Goal: Submit feedback/report problem: Submit feedback/report problem

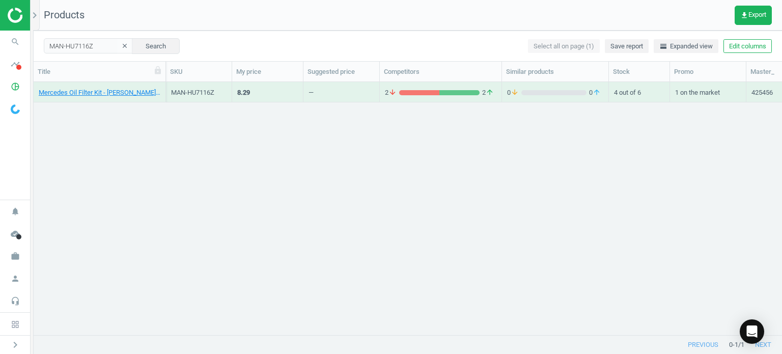
scroll to position [238, 740]
click at [11, 44] on icon "search" at bounding box center [15, 41] width 19 height 19
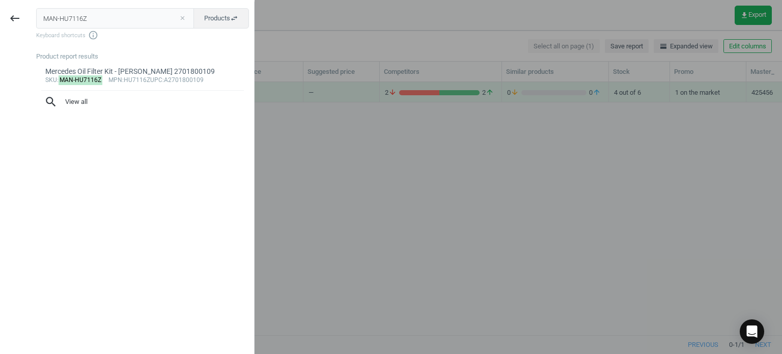
drag, startPoint x: 181, startPoint y: 16, endPoint x: -40, endPoint y: -17, distance: 223.3
click at [0, 0] on html "Group 2 Created with Sketch. ic/cloud_download/grey600 Created with Sketch. gra…" at bounding box center [391, 177] width 782 height 354
drag, startPoint x: 108, startPoint y: 14, endPoint x: -74, endPoint y: 7, distance: 182.4
click at [0, 7] on html "Group 2 Created with Sketch. ic/cloud_download/grey600 Created with Sketch. gra…" at bounding box center [391, 177] width 782 height 354
paste input "REI-417008900"
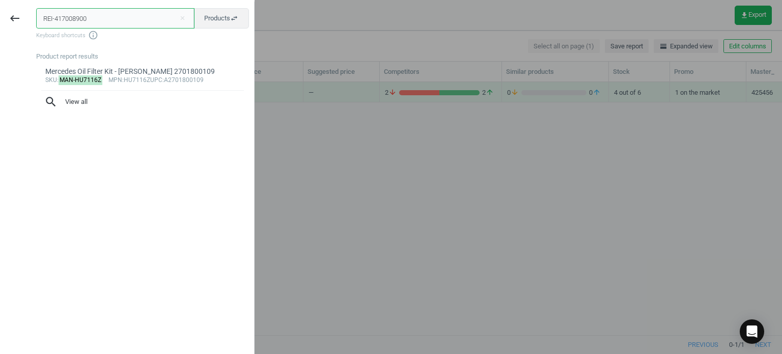
type input "REI-417008900"
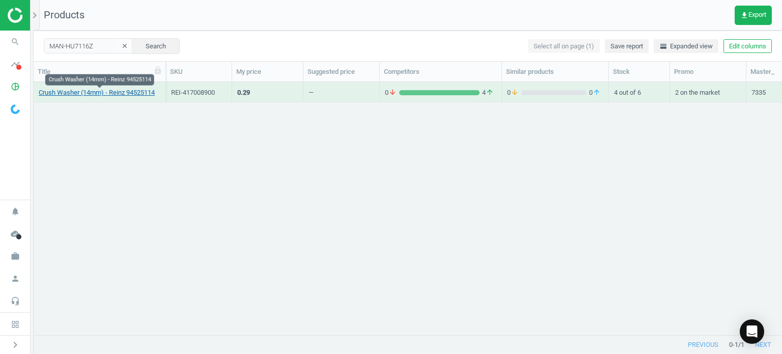
click at [102, 93] on link "Crush Washer (14mm) - Reinz 94525114" at bounding box center [97, 92] width 116 height 9
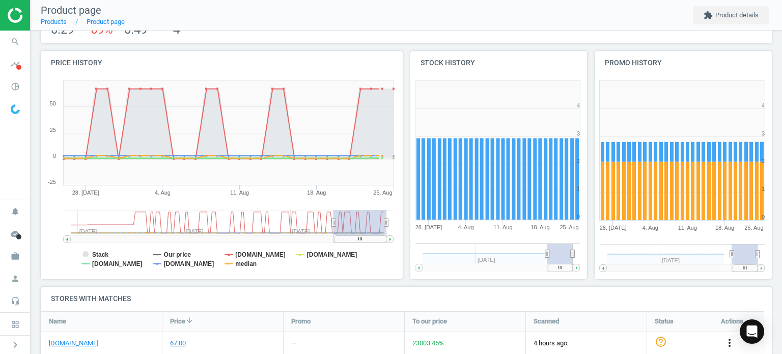
scroll to position [325, 0]
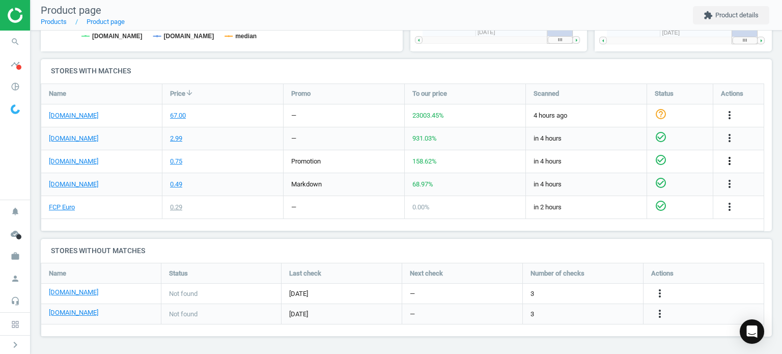
click at [734, 157] on icon "more_vert" at bounding box center [729, 161] width 12 height 12
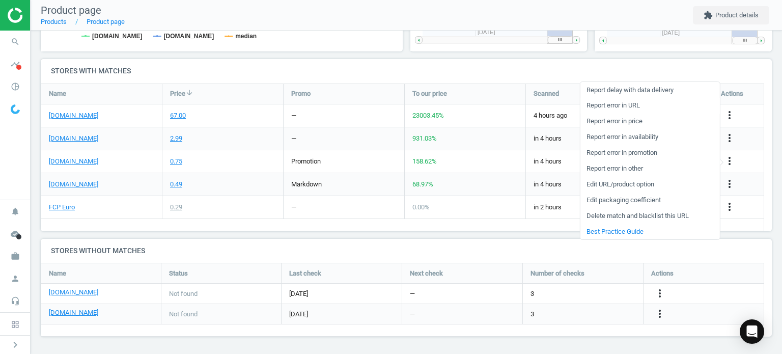
click at [634, 103] on link "Report error in URL" at bounding box center [649, 106] width 139 height 16
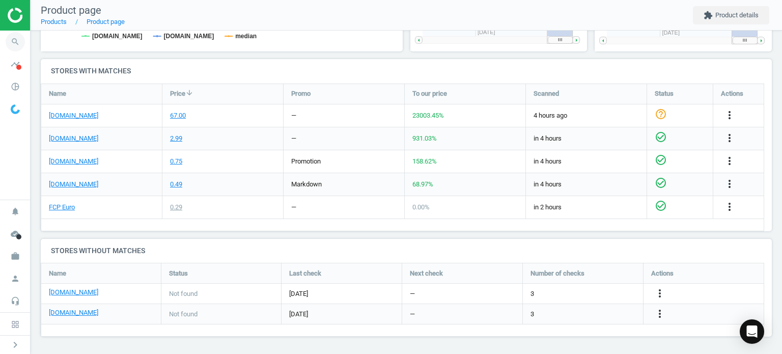
click at [6, 47] on span "search" at bounding box center [15, 42] width 31 height 22
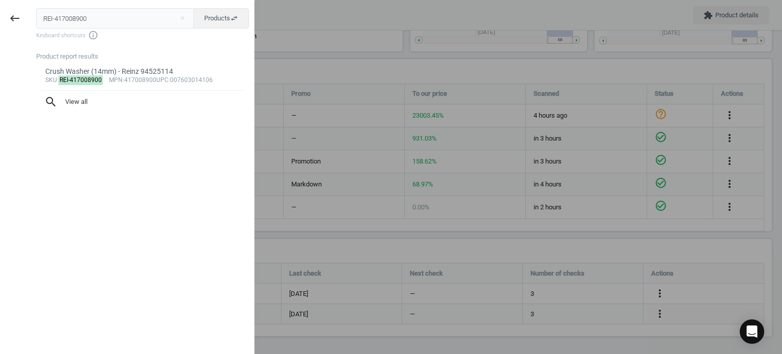
drag, startPoint x: 101, startPoint y: 20, endPoint x: -18, endPoint y: 28, distance: 118.9
click at [0, 28] on html "Group 2 Created with Sketch. ic/cloud_download/grey600 Created with Sketch. gra…" at bounding box center [391, 177] width 782 height 354
type input "49379148"
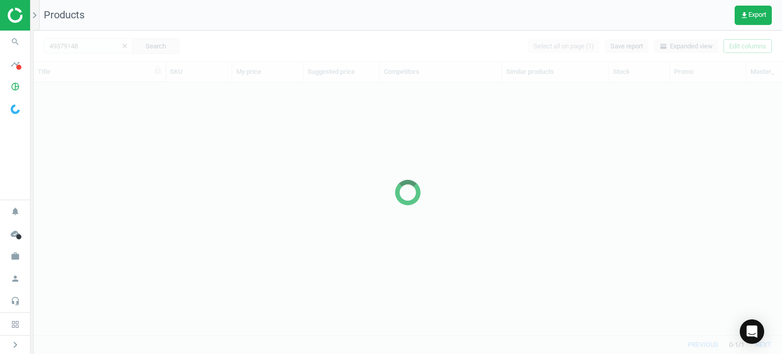
scroll to position [238, 740]
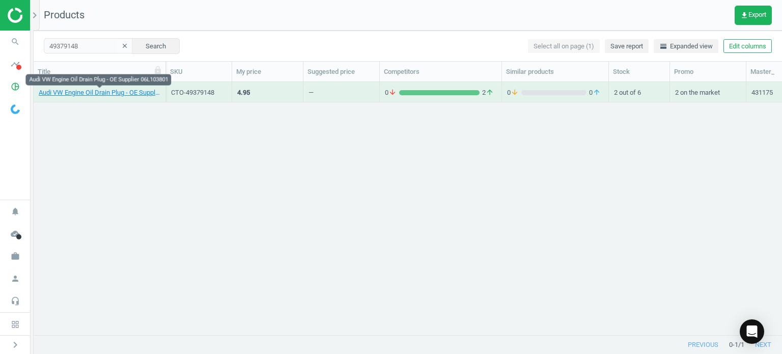
click at [132, 97] on div "Audi VW Engine Oil Drain Plug - OE Supplier 06L103801" at bounding box center [100, 94] width 122 height 13
click at [104, 97] on div "Audi VW Engine Oil Drain Plug - OE Supplier 06L103801" at bounding box center [100, 94] width 122 height 13
click at [103, 96] on link "Audi VW Engine Oil Drain Plug - OE Supplier 06L103801" at bounding box center [100, 92] width 122 height 9
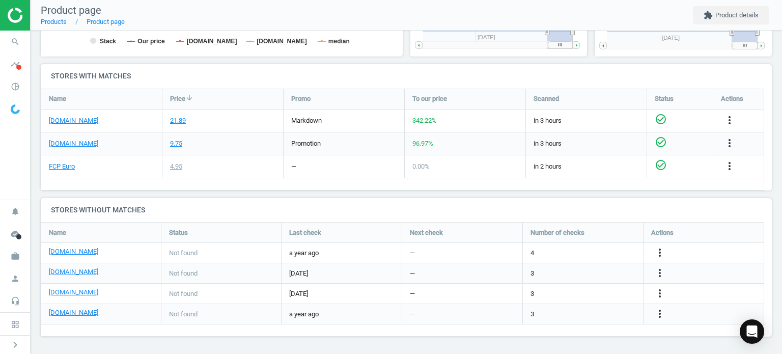
scroll to position [320, 0]
click at [725, 144] on icon "more_vert" at bounding box center [729, 143] width 12 height 12
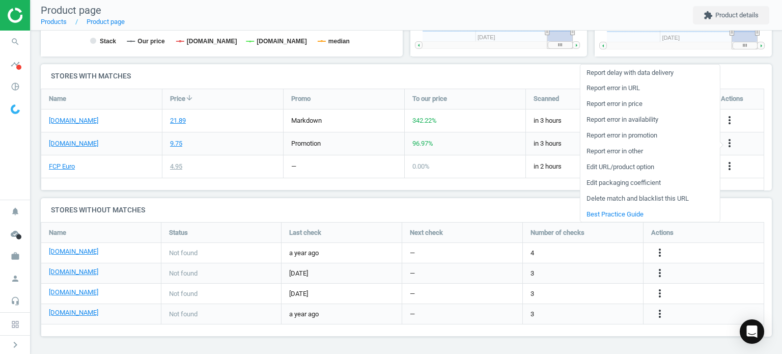
click at [605, 87] on link "Report error in URL" at bounding box center [649, 88] width 139 height 16
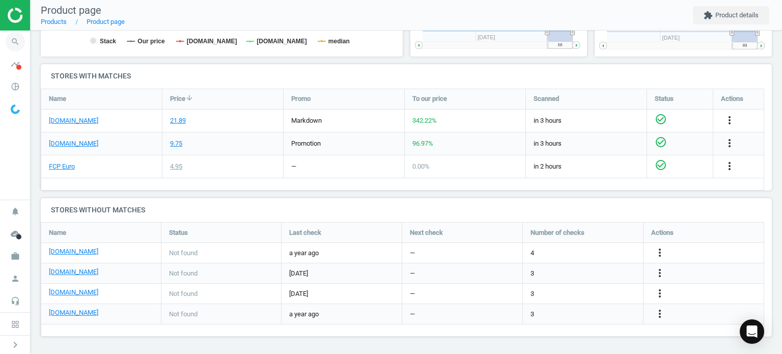
click at [21, 44] on icon "search" at bounding box center [15, 41] width 19 height 19
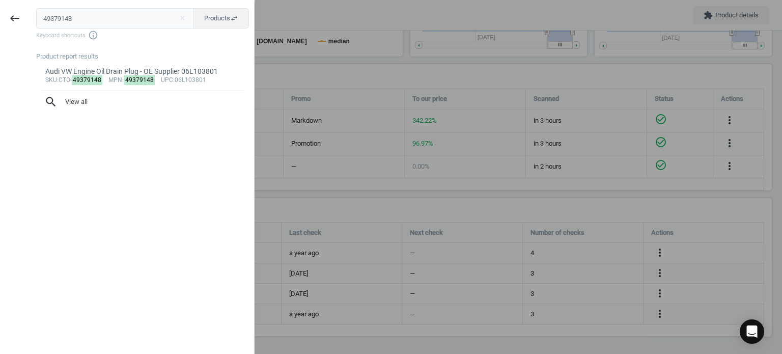
drag, startPoint x: 130, startPoint y: 16, endPoint x: 11, endPoint y: 33, distance: 120.3
click at [11, 33] on div "keyboard_backspace 49379148 close Products swap_horiz Keyboard shortcuts info_o…" at bounding box center [127, 179] width 254 height 354
type input "MER-272180000064"
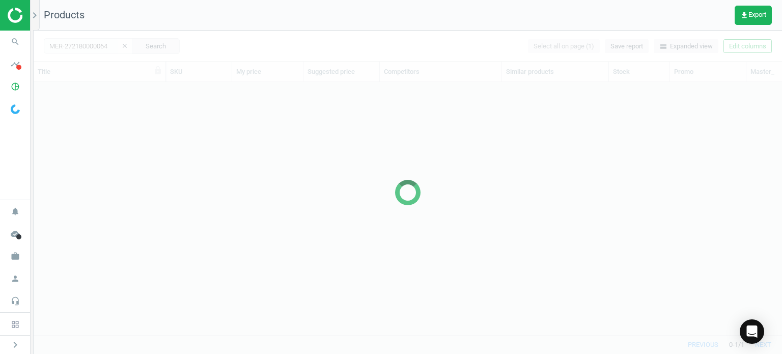
scroll to position [238, 740]
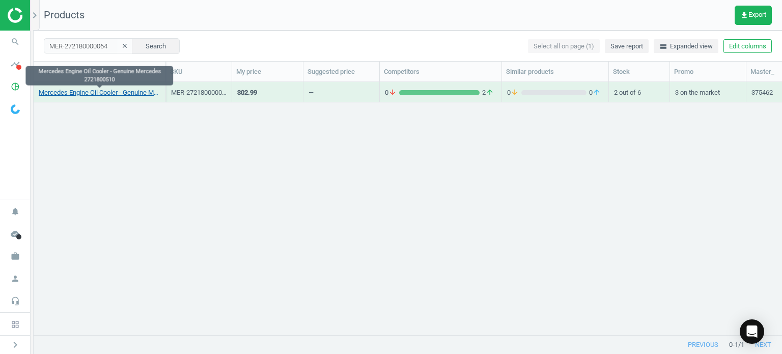
click at [128, 89] on link "Mercedes Engine Oil Cooler - Genuine Mercedes 2721800510" at bounding box center [100, 92] width 122 height 9
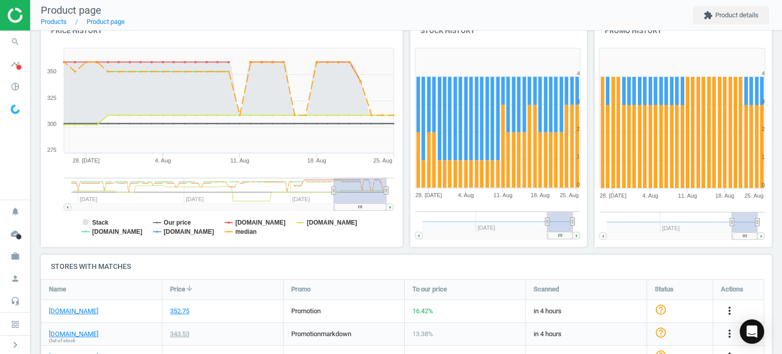
scroll to position [254, 0]
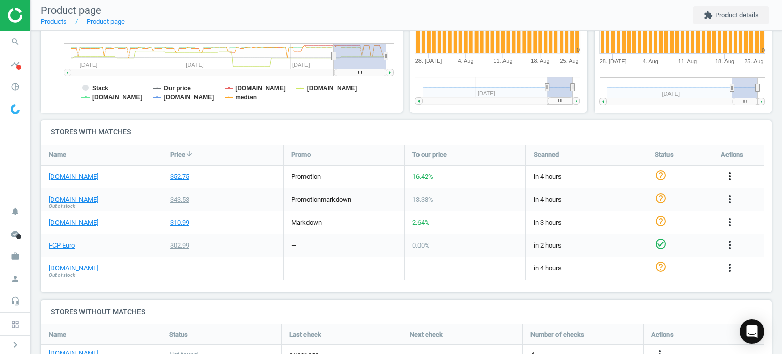
click at [729, 173] on icon "more_vert" at bounding box center [729, 176] width 12 height 12
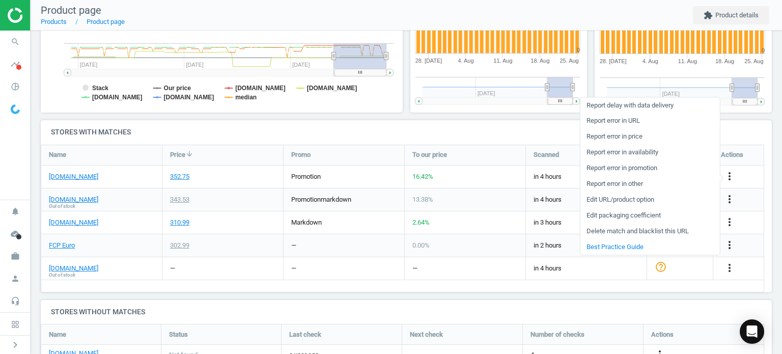
click at [625, 120] on link "Report error in URL" at bounding box center [649, 121] width 139 height 16
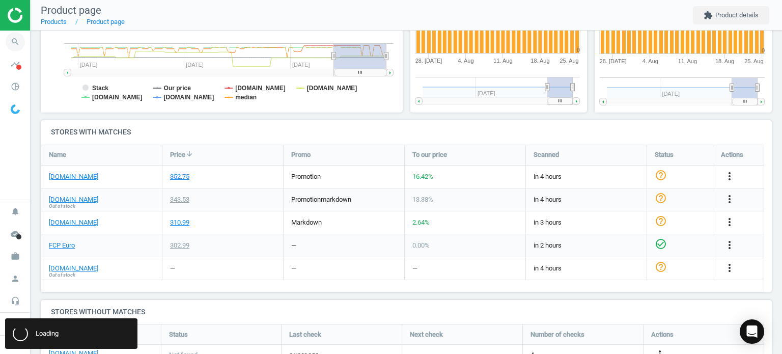
click at [12, 44] on icon "search" at bounding box center [15, 41] width 19 height 19
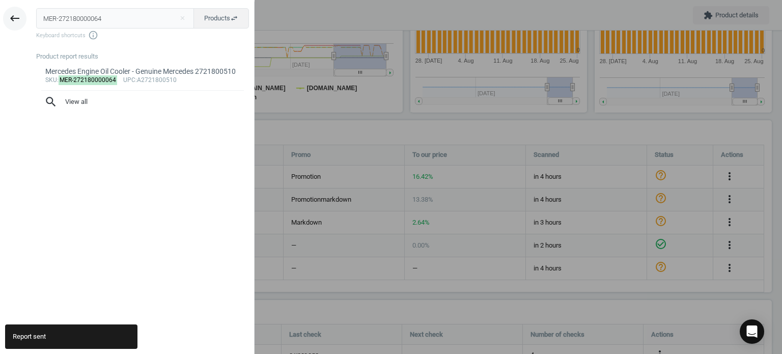
drag, startPoint x: 114, startPoint y: 16, endPoint x: 4, endPoint y: 23, distance: 110.1
click at [7, 22] on div "keyboard_backspace MER-272180000064 close Products swap_horiz Keyboard shortcut…" at bounding box center [127, 179] width 254 height 354
type input "VOL-1275810"
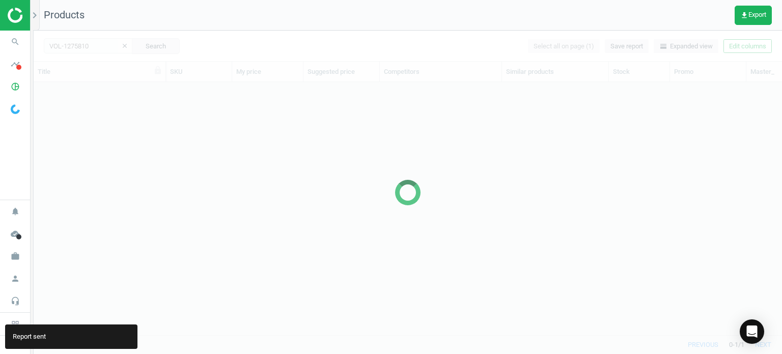
scroll to position [238, 740]
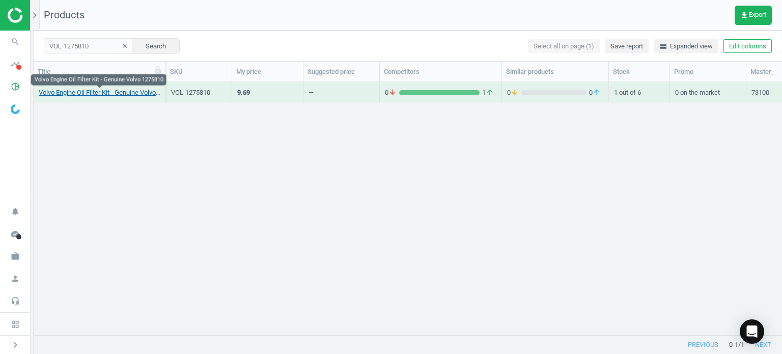
click at [113, 92] on link "Volvo Engine Oil Filter Kit - Genuine Volvo 1275810" at bounding box center [100, 92] width 122 height 9
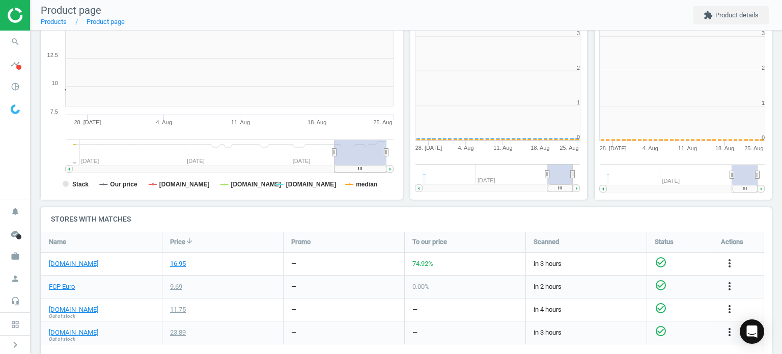
scroll to position [219, 374]
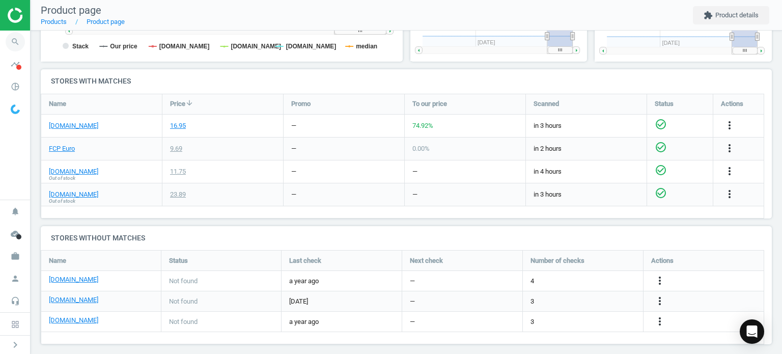
click at [14, 45] on icon "search" at bounding box center [15, 41] width 19 height 19
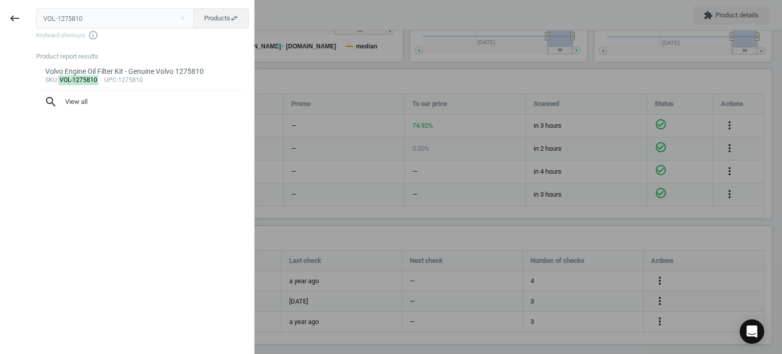
drag, startPoint x: 141, startPoint y: 13, endPoint x: -66, endPoint y: 34, distance: 207.7
click at [0, 34] on html "Group 2 Created with Sketch. ic/cloud_download/grey600 Created with Sketch. gra…" at bounding box center [391, 177] width 782 height 354
type input "BMW-83302455965"
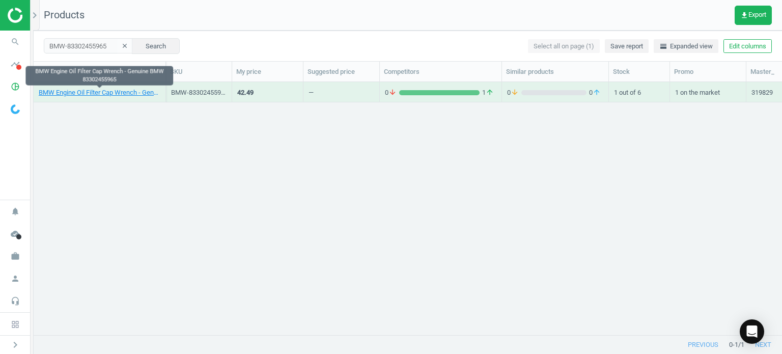
click at [101, 99] on div "BMW Engine Oil Filter Cap Wrench - Genuine BMW 83302455965" at bounding box center [100, 94] width 122 height 13
click at [100, 95] on link "BMW Engine Oil Filter Cap Wrench - Genuine BMW 83302455965" at bounding box center [100, 92] width 122 height 9
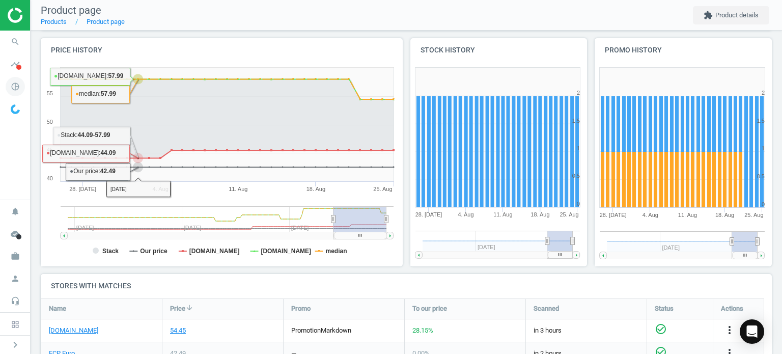
scroll to position [51, 0]
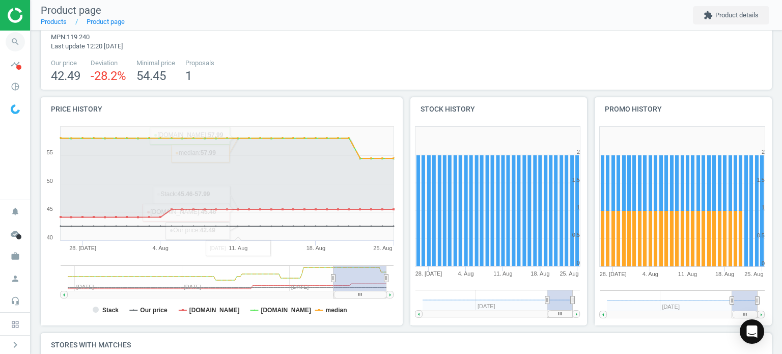
click at [1, 42] on span "search" at bounding box center [15, 42] width 31 height 22
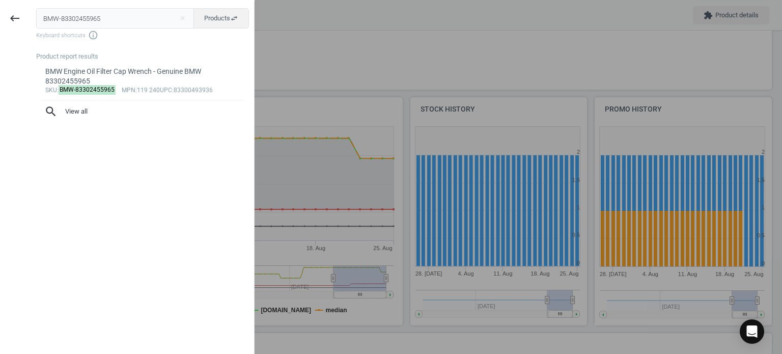
drag, startPoint x: 105, startPoint y: 20, endPoint x: -35, endPoint y: -10, distance: 143.2
click at [0, 0] on html "Group 2 Created with Sketch. ic/cloud_download/grey600 Created with Sketch. gra…" at bounding box center [391, 177] width 782 height 354
type input "MAN-HU7185X"
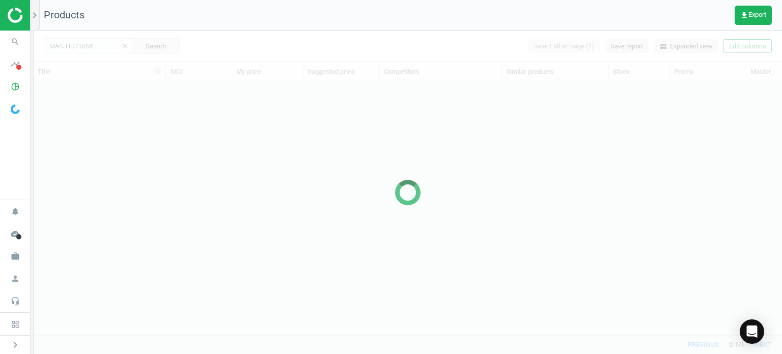
scroll to position [238, 740]
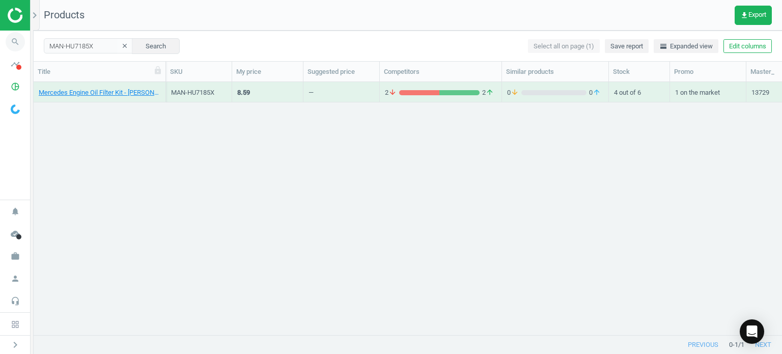
click at [29, 40] on span "search" at bounding box center [15, 42] width 31 height 22
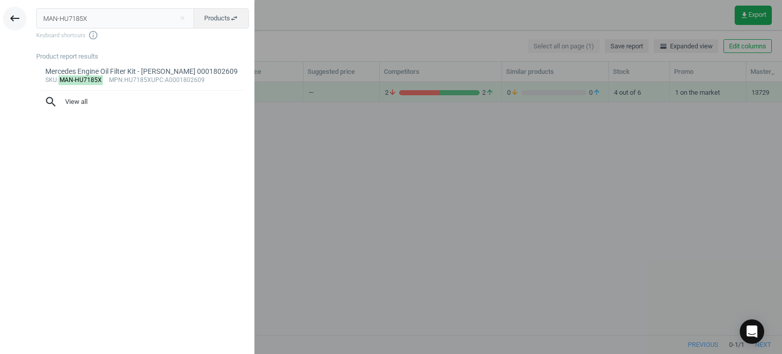
drag, startPoint x: 94, startPoint y: 20, endPoint x: 22, endPoint y: 25, distance: 72.0
click at [22, 25] on div "keyboard_backspace MAN-HU7185X close Products swap_horiz Keyboard shortcuts inf…" at bounding box center [127, 179] width 254 height 354
type input "MER-2781800710"
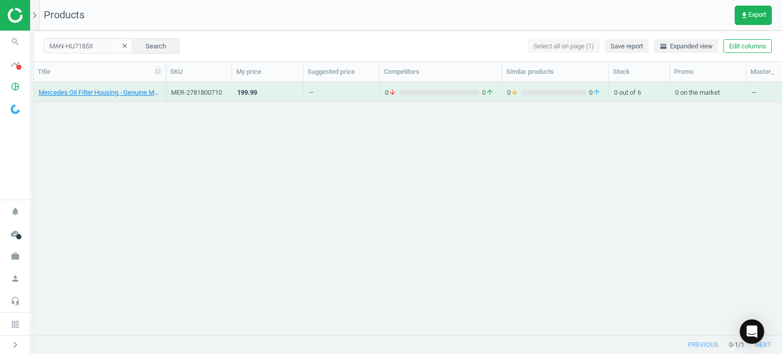
scroll to position [8, 8]
click at [105, 87] on div "Mercedes Oil Filter Housing - Genuine Mercedes 2781800710" at bounding box center [100, 92] width 122 height 18
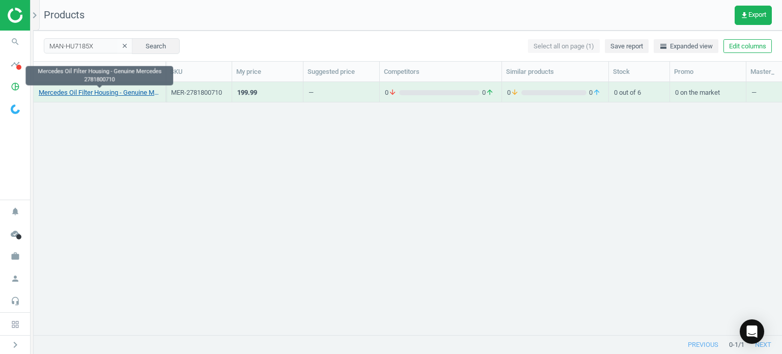
click at [105, 95] on link "Mercedes Oil Filter Housing - Genuine Mercedes 2781800710" at bounding box center [100, 92] width 122 height 9
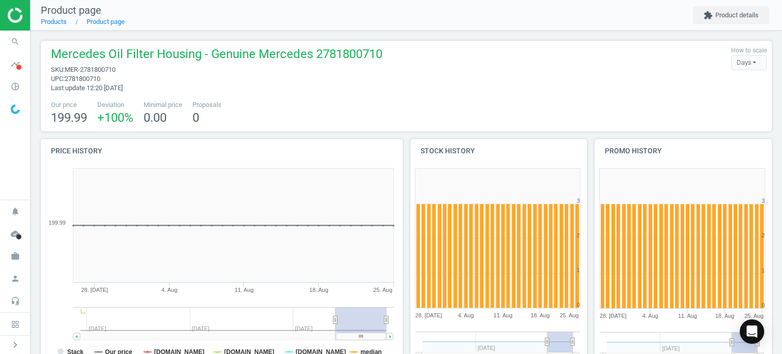
scroll to position [140, 739]
click at [8, 44] on icon "search" at bounding box center [15, 41] width 19 height 19
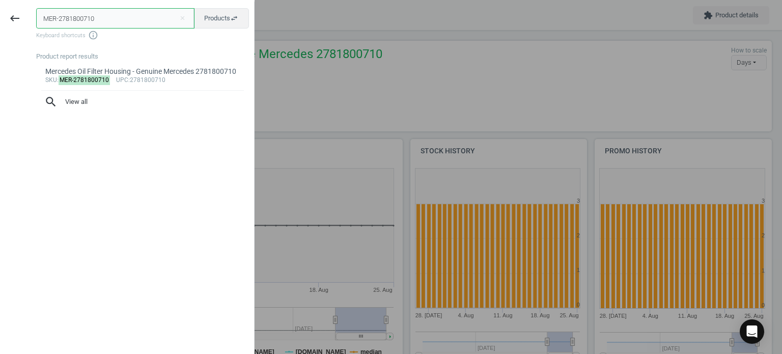
drag, startPoint x: 104, startPoint y: 14, endPoint x: -90, endPoint y: 4, distance: 194.2
click at [0, 4] on html "Group 2 Created with Sketch. ic/cloud_download/grey600 Created with Sketch. gra…" at bounding box center [391, 177] width 782 height 354
paste input "CRP-FHA0001"
type input "CRP-FHA0001"
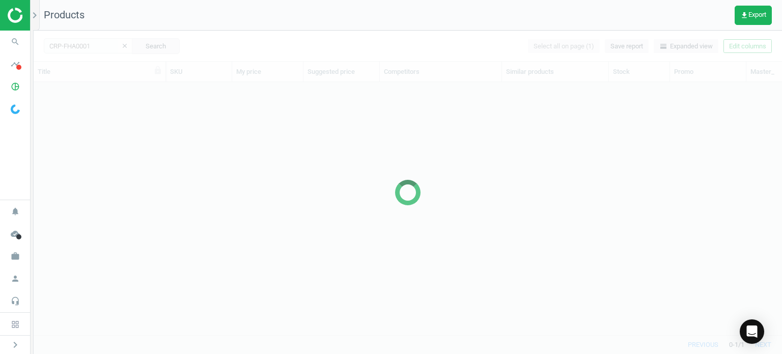
scroll to position [238, 740]
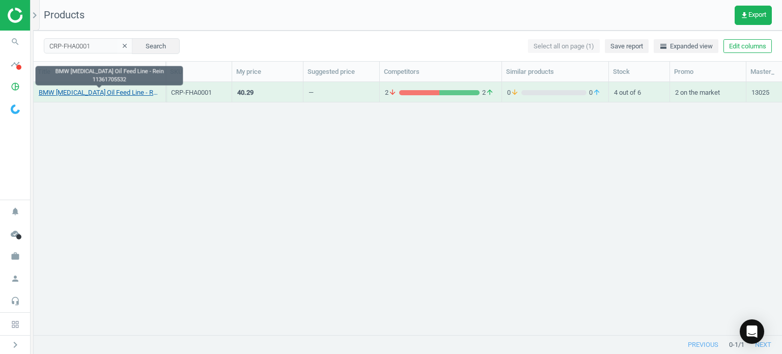
click at [129, 93] on link "BMW [MEDICAL_DATA] Oil Feed Line - Rein 11361705532" at bounding box center [100, 92] width 122 height 9
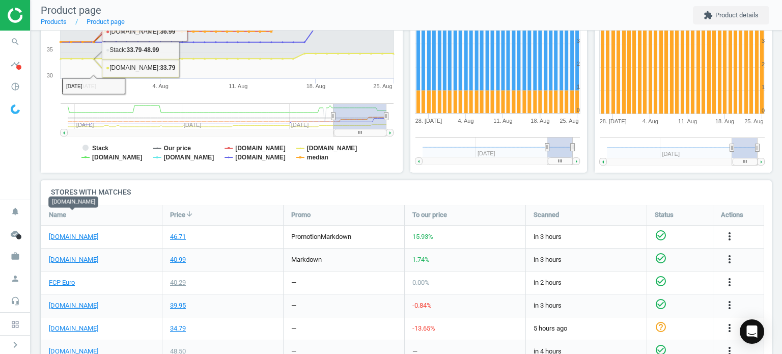
scroll to position [327, 0]
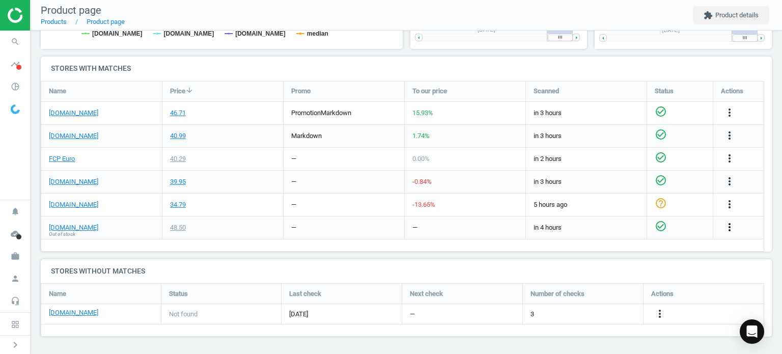
click at [731, 223] on icon "more_vert" at bounding box center [729, 227] width 12 height 12
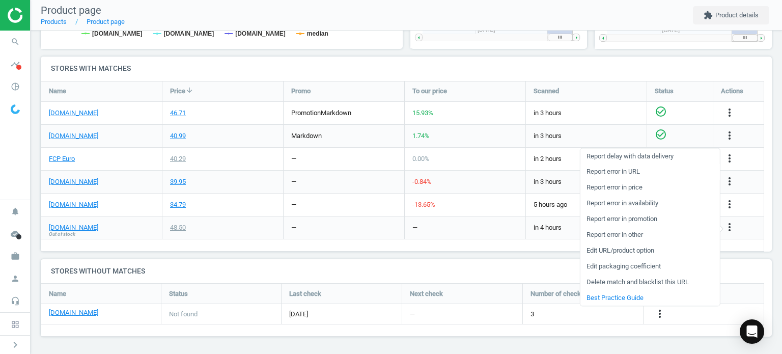
click at [641, 173] on link "Report error in URL" at bounding box center [649, 172] width 139 height 16
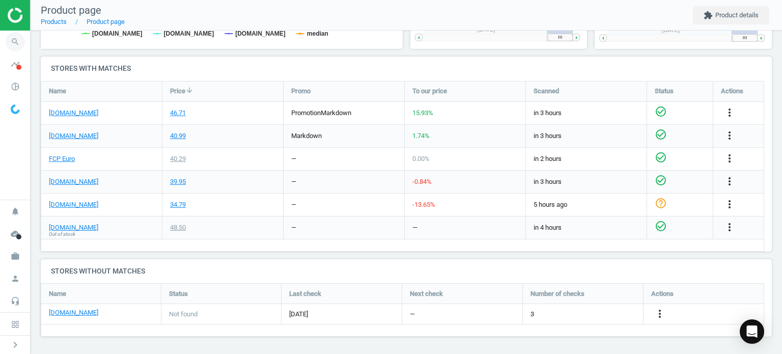
click at [13, 48] on icon "search" at bounding box center [15, 41] width 19 height 19
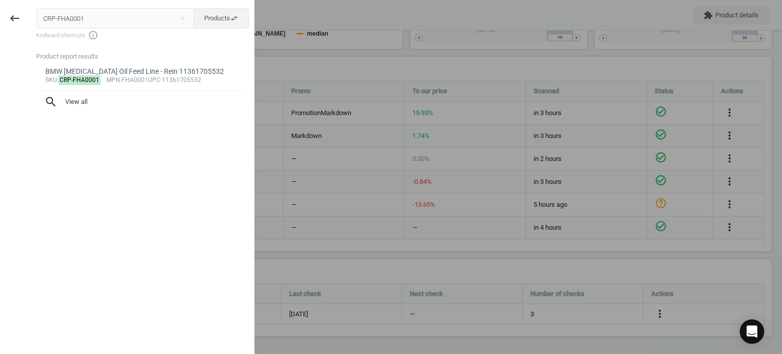
drag, startPoint x: 86, startPoint y: 21, endPoint x: -48, endPoint y: 22, distance: 133.4
click at [0, 22] on html "Group 2 Created with Sketch. ic/cloud_download/grey600 Created with Sketch. gra…" at bounding box center [391, 177] width 782 height 354
type input "REI-407759700"
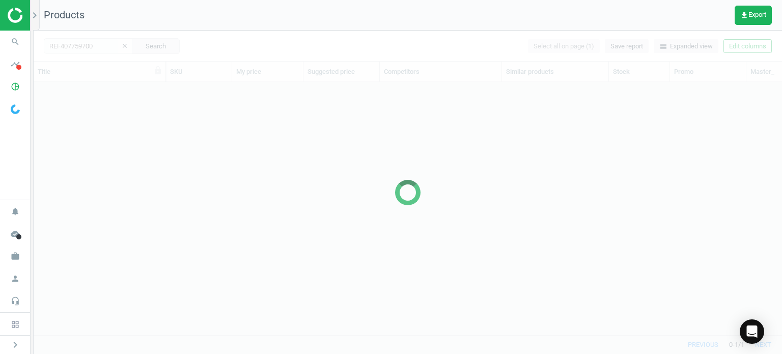
scroll to position [238, 740]
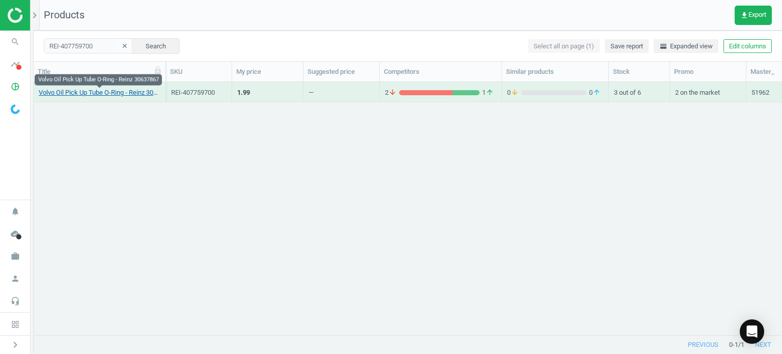
click at [124, 93] on link "Volvo Oil Pick Up Tube O-Ring - Reinz 30637867" at bounding box center [100, 92] width 122 height 9
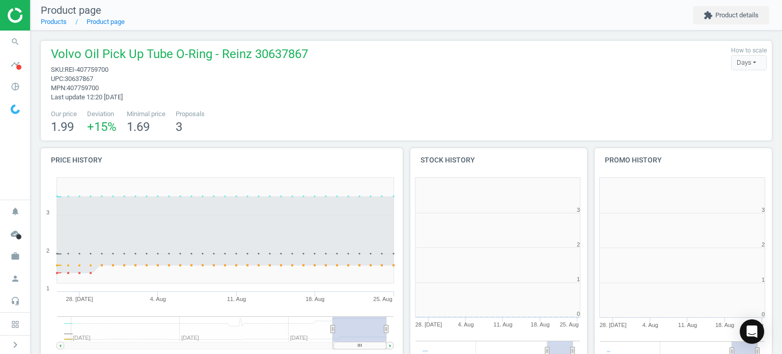
scroll to position [110, 739]
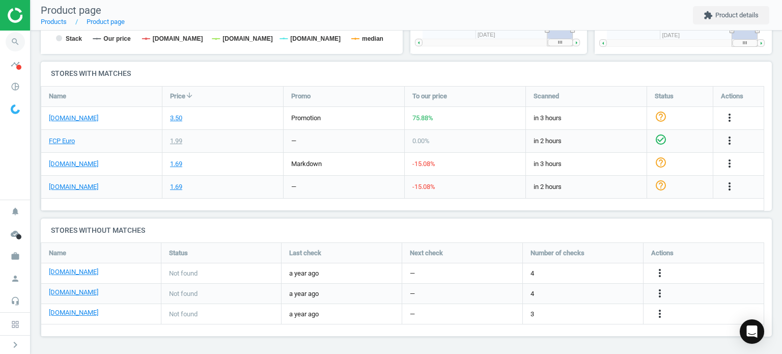
click at [10, 40] on icon "search" at bounding box center [15, 41] width 19 height 19
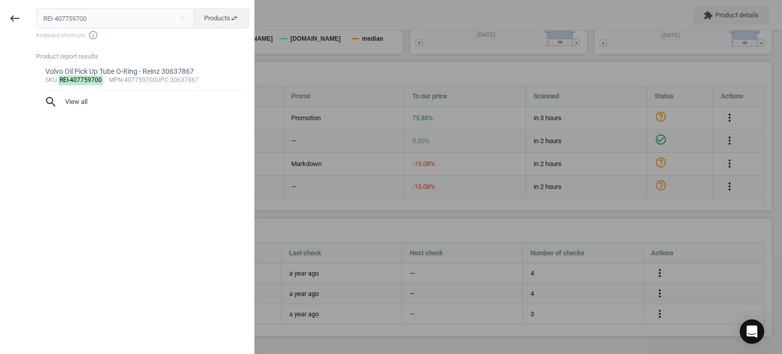
drag, startPoint x: 121, startPoint y: 22, endPoint x: -36, endPoint y: -1, distance: 158.9
click at [0, 0] on html "Group 2 Created with Sketch. ic/cloud_download/grey600 Created with Sketch. gra…" at bounding box center [391, 177] width 782 height 354
type input "OES-220125S"
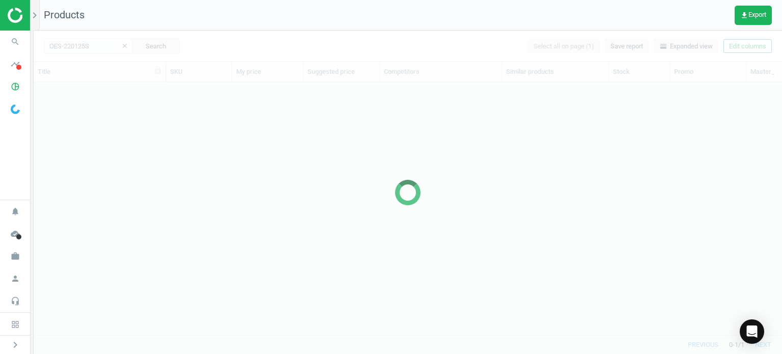
scroll to position [238, 740]
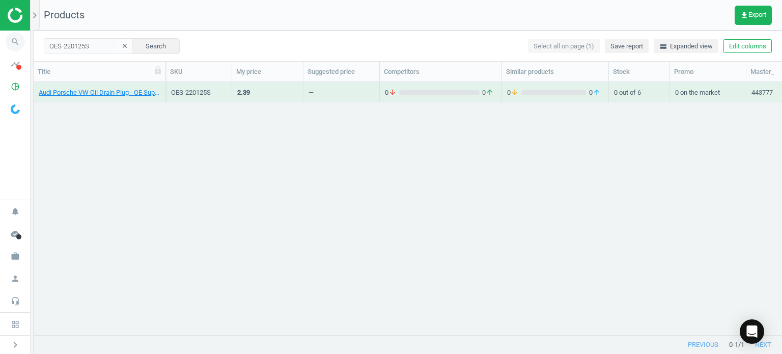
click at [17, 40] on icon "search" at bounding box center [15, 41] width 19 height 19
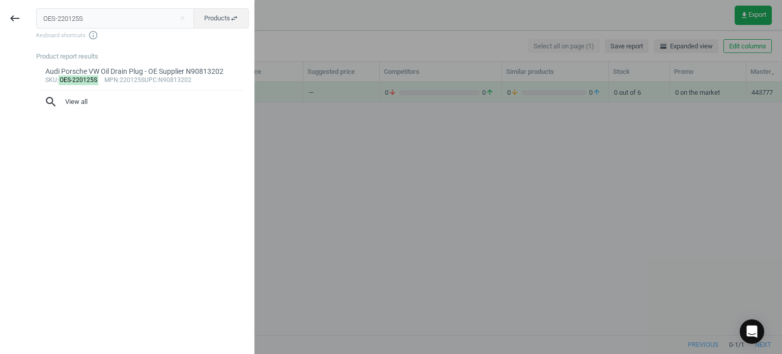
drag, startPoint x: 64, startPoint y: 24, endPoint x: -13, endPoint y: 32, distance: 77.3
click at [0, 32] on html "Group 2 Created with Sketch. ic/cloud_download/grey600 Created with Sketch. gra…" at bounding box center [391, 177] width 782 height 354
type input "v"
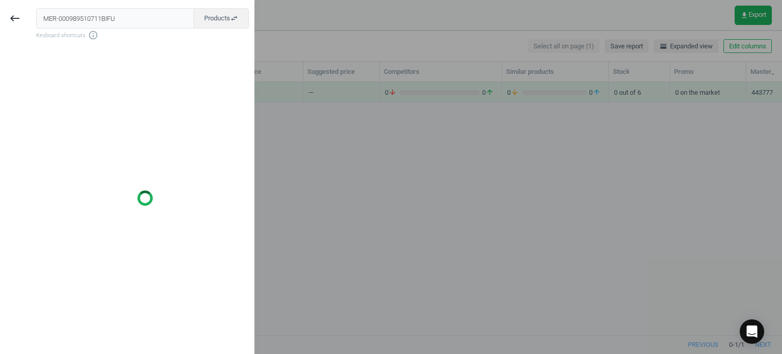
type input "MER-000989510711BIFU"
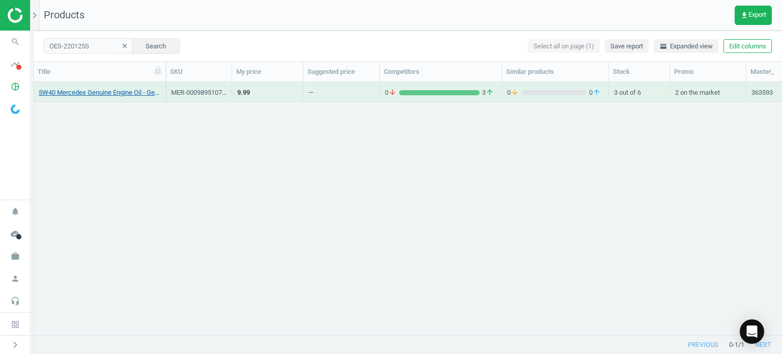
click at [125, 97] on link "5W40 Mercedes Genuine Engine Oil - Genuine Mercedes 000989510711BIFU" at bounding box center [100, 92] width 122 height 9
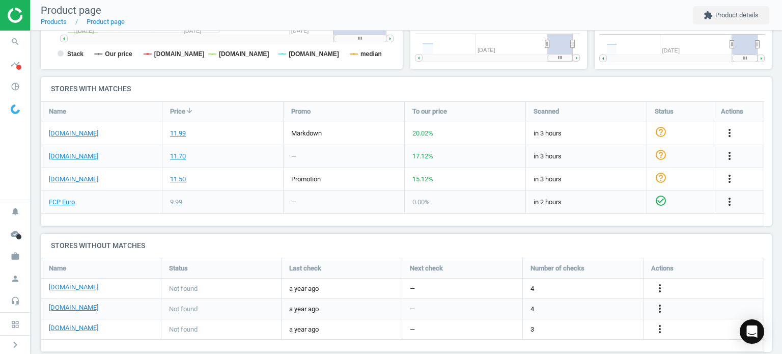
scroll to position [313, 0]
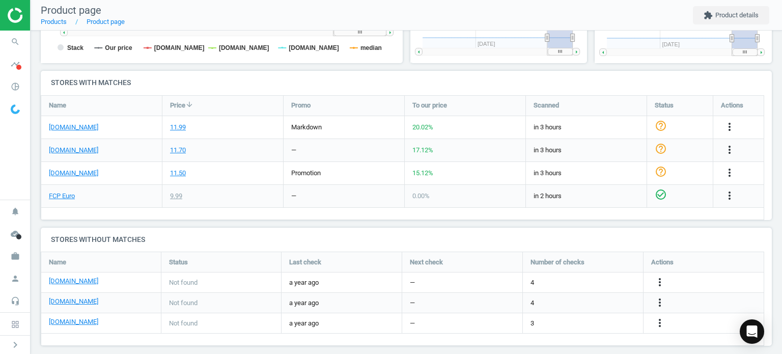
click at [721, 173] on div "more_vert" at bounding box center [731, 172] width 20 height 13
click at [723, 175] on icon "more_vert" at bounding box center [729, 172] width 12 height 12
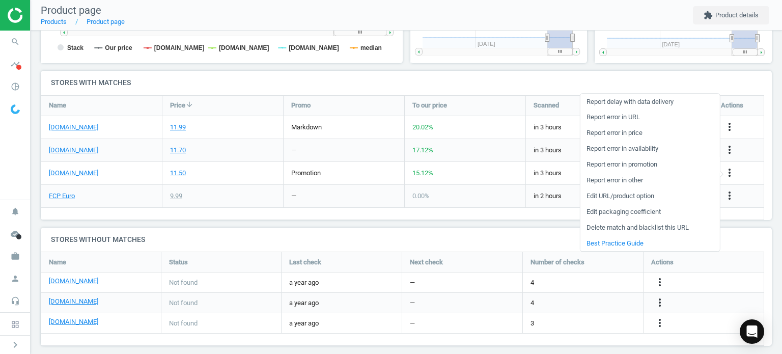
click at [637, 165] on link "Report error in promotion" at bounding box center [649, 165] width 139 height 16
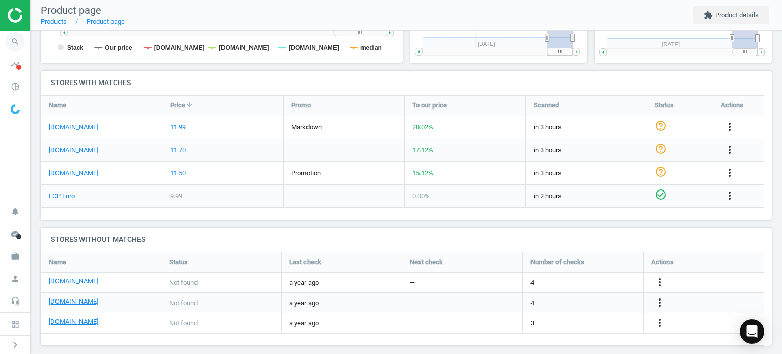
click at [27, 43] on span "search" at bounding box center [15, 42] width 31 height 22
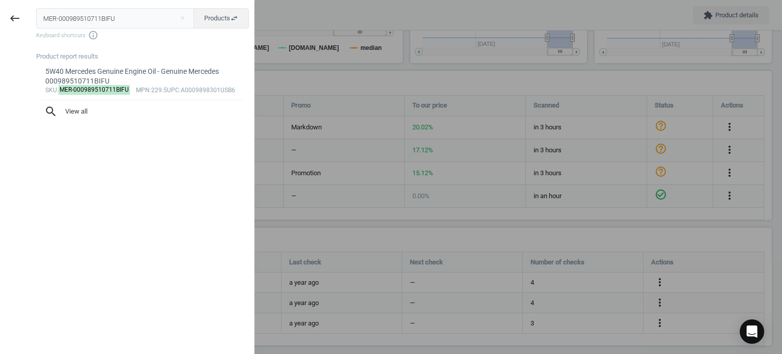
drag, startPoint x: 140, startPoint y: 20, endPoint x: -117, endPoint y: 2, distance: 257.2
click at [0, 2] on html "Group 2 Created with Sketch. ic/cloud_download/grey600 Created with Sketch. gra…" at bounding box center [391, 177] width 782 height 354
type input "MOL-LM2041"
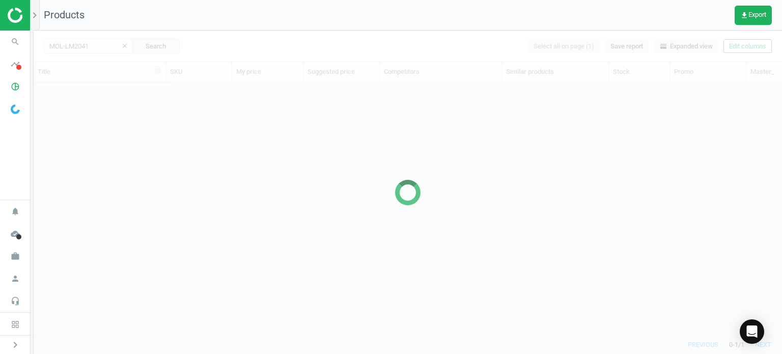
scroll to position [238, 740]
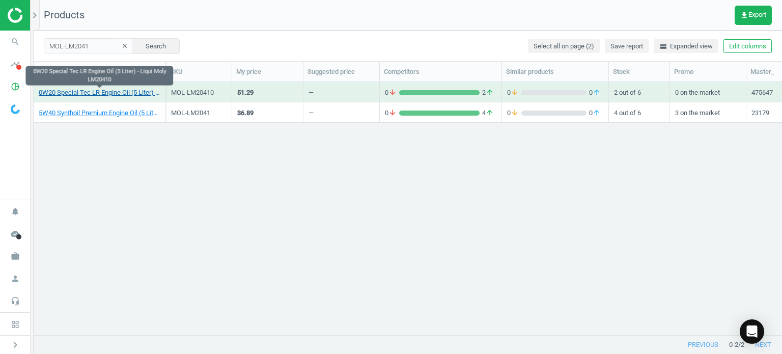
click at [129, 91] on link "0W20 Special Tec LR Engine Oil (5 Liter) - Liqui Moly LM20410" at bounding box center [100, 92] width 122 height 9
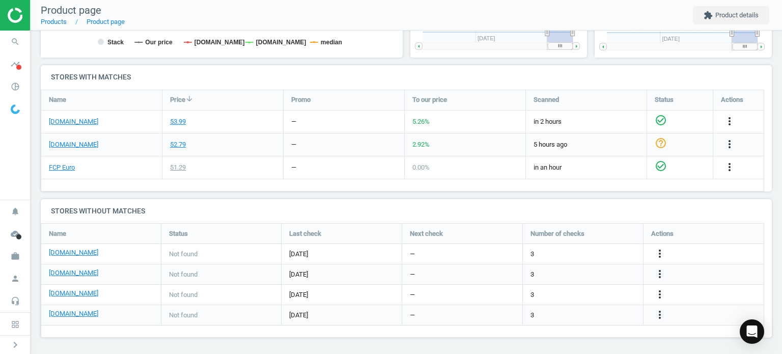
scroll to position [310, 0]
click at [5, 40] on span "search" at bounding box center [15, 42] width 31 height 22
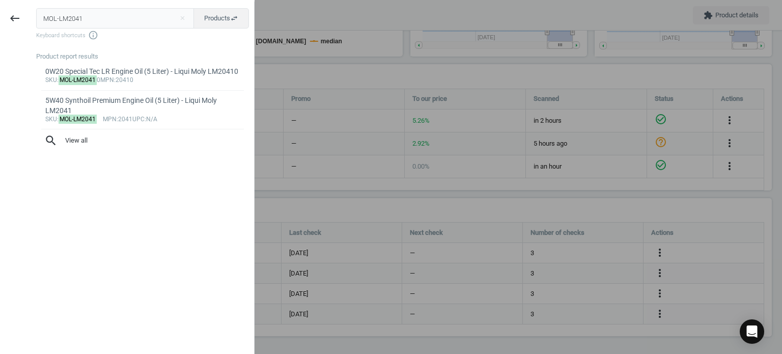
drag, startPoint x: 84, startPoint y: 18, endPoint x: -49, endPoint y: 26, distance: 133.6
click at [0, 26] on html "Group 2 Created with Sketch. ic/cloud_download/grey600 Created with Sketch. gra…" at bounding box center [391, 177] width 782 height 354
type input "VAG-GC555401QDSP"
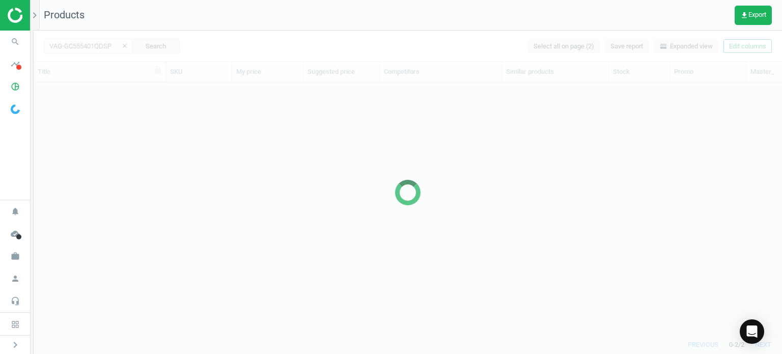
scroll to position [238, 740]
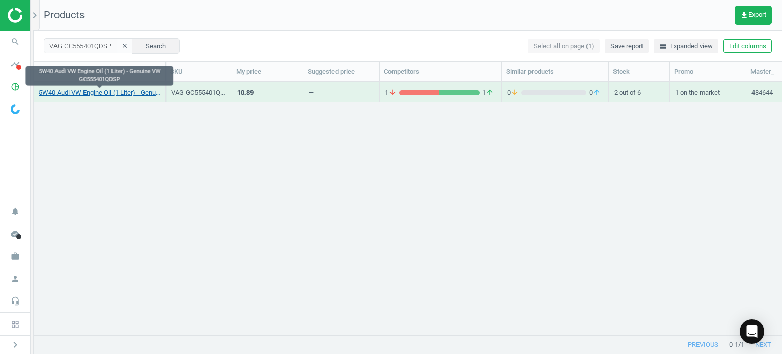
click at [146, 94] on link "5W40 Audi VW Engine Oil (1 Liter) - Genuine VW GC555401QDSP" at bounding box center [100, 92] width 122 height 9
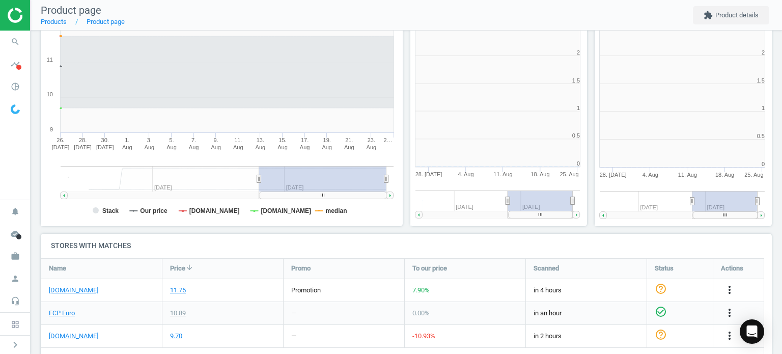
scroll to position [5, 5]
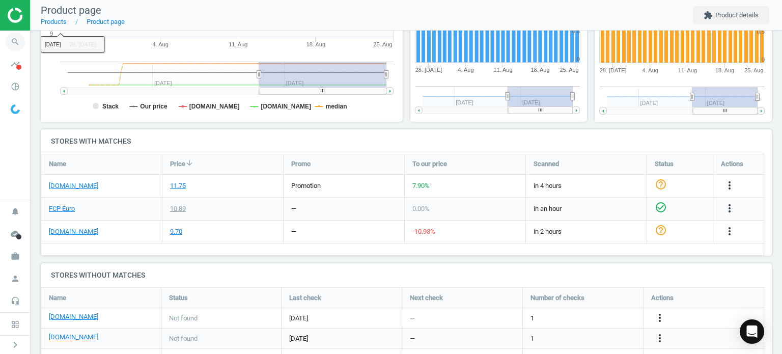
click at [11, 46] on icon "search" at bounding box center [15, 41] width 19 height 19
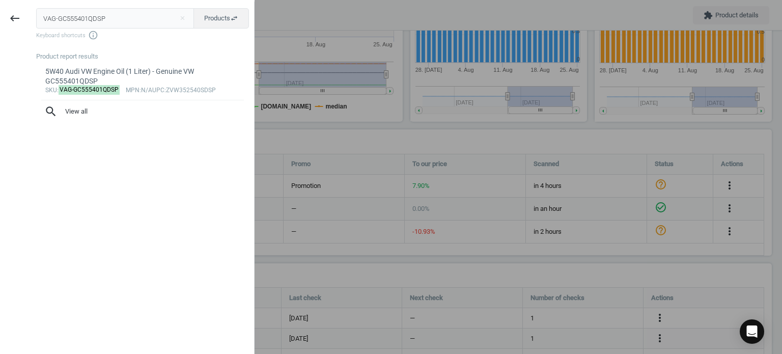
drag, startPoint x: 116, startPoint y: 25, endPoint x: 34, endPoint y: 22, distance: 81.5
click at [34, 22] on div "VAG-GC555401QDSP close Products swap_horiz Keyboard shortcuts info_outline Prod…" at bounding box center [142, 179] width 224 height 354
type input "BMW-83215A2AFC3"
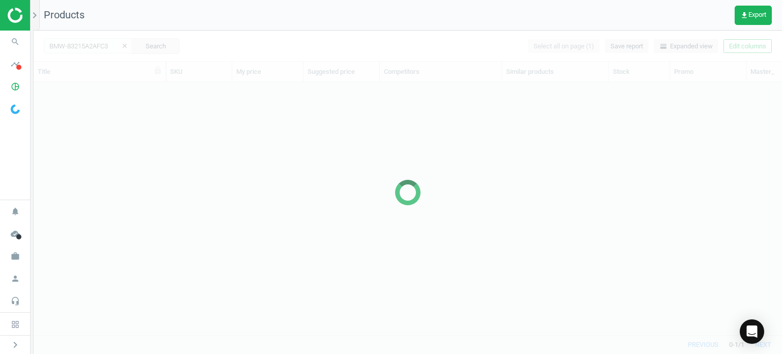
scroll to position [8, 8]
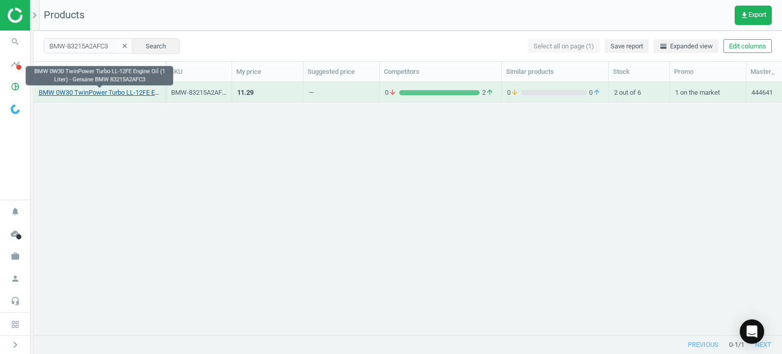
click at [85, 89] on link "BMW 0W30 TwinPower Turbo LL-12FE Engine Oil (1 Liter) - Genuine BMW 83215A2AFC3" at bounding box center [100, 92] width 122 height 9
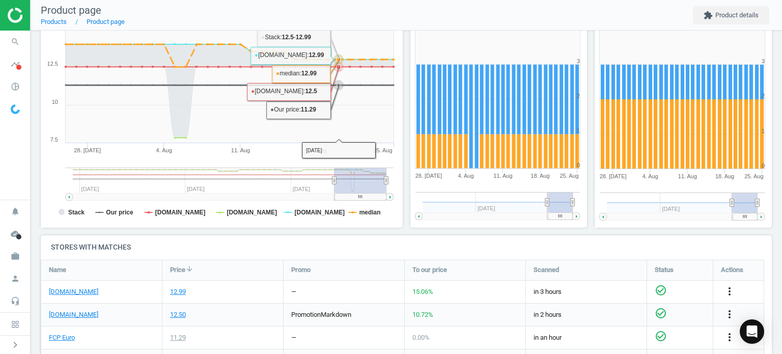
scroll to position [254, 0]
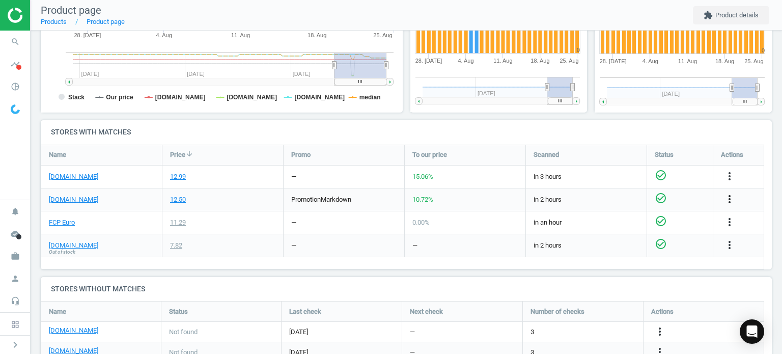
click at [731, 198] on icon "more_vert" at bounding box center [729, 199] width 12 height 12
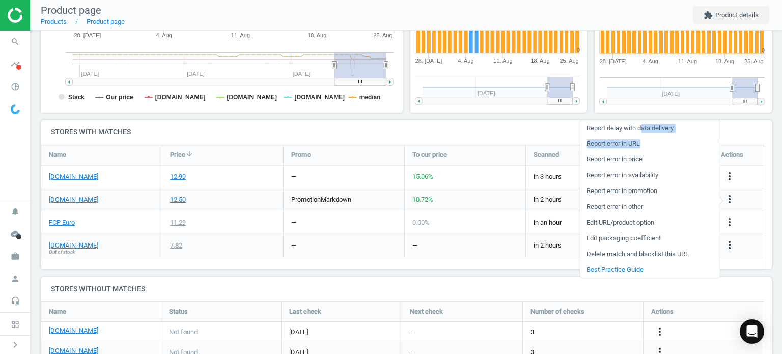
drag, startPoint x: 643, startPoint y: 128, endPoint x: 643, endPoint y: 144, distance: 16.3
click at [643, 144] on ul "Report delay with data delivery Report error in URL Report error in price Repor…" at bounding box center [649, 198] width 139 height 157
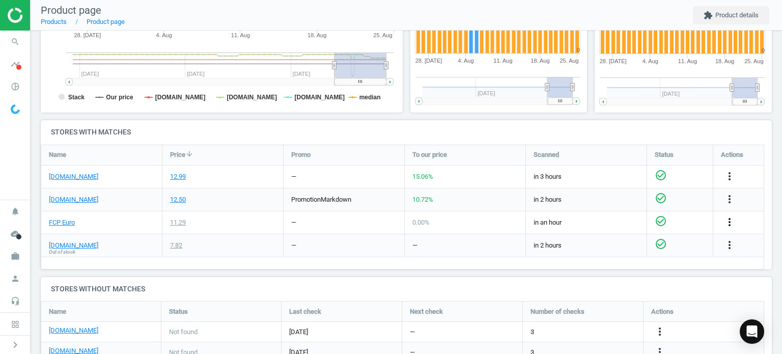
click at [732, 218] on icon "more_vert" at bounding box center [729, 222] width 12 height 12
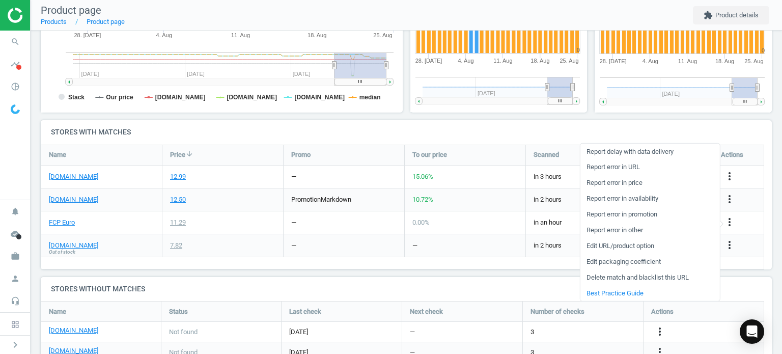
click at [633, 167] on link "Report error in URL" at bounding box center [649, 167] width 139 height 16
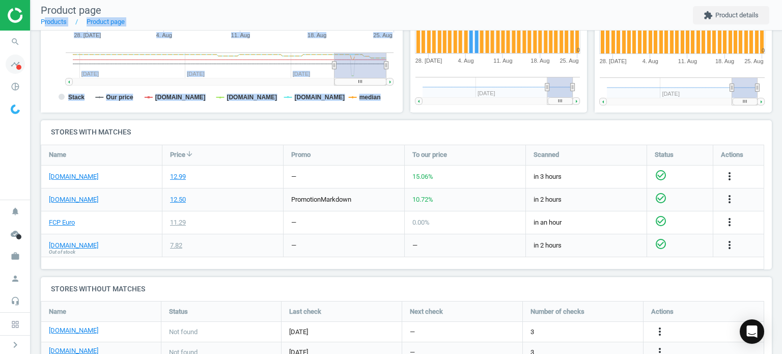
scroll to position [247, 0]
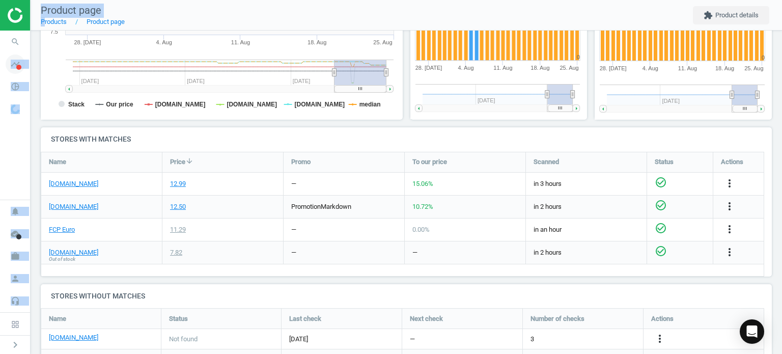
drag, startPoint x: 44, startPoint y: 30, endPoint x: 16, endPoint y: 52, distance: 35.5
click at [18, 51] on section "search Search timeline Data delivery Overview Matches dashboard Matches Rematch…" at bounding box center [391, 177] width 782 height 354
click at [16, 39] on icon "search" at bounding box center [15, 41] width 19 height 19
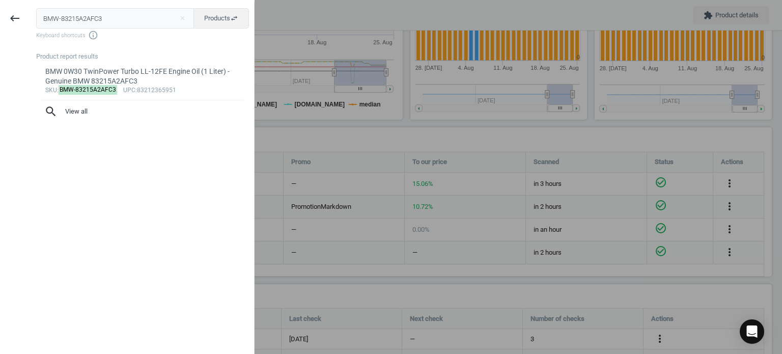
drag, startPoint x: 152, startPoint y: 14, endPoint x: -81, endPoint y: 37, distance: 234.2
click at [0, 37] on html "Group 2 Created with Sketch. ic/cloud_download/grey600 Created with Sketch. gra…" at bounding box center [391, 177] width 782 height 354
type input "BMW-83215A2AFC5"
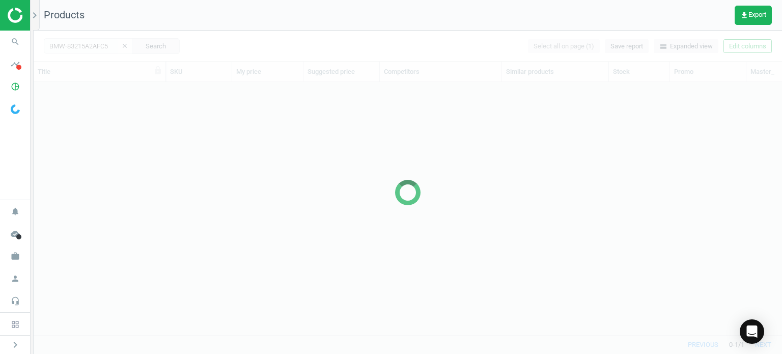
scroll to position [238, 740]
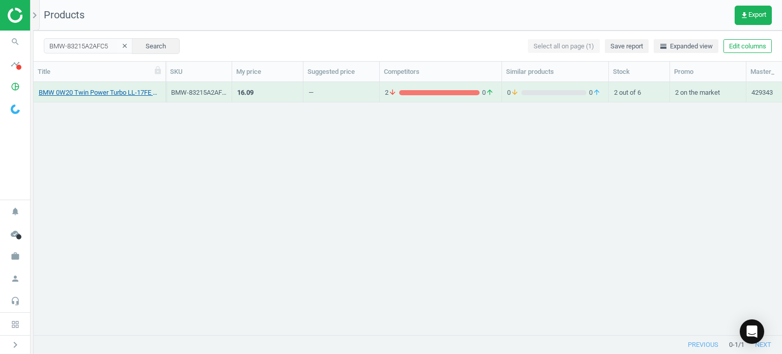
click at [109, 96] on link "BMW 0W20 Twin Power Turbo LL-17FE Engine Oil (1 Liter) - Genuine BMW 83215A2AFC5" at bounding box center [100, 92] width 122 height 9
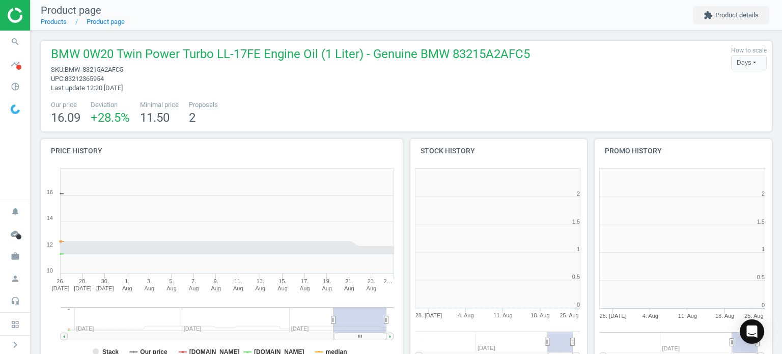
scroll to position [219, 374]
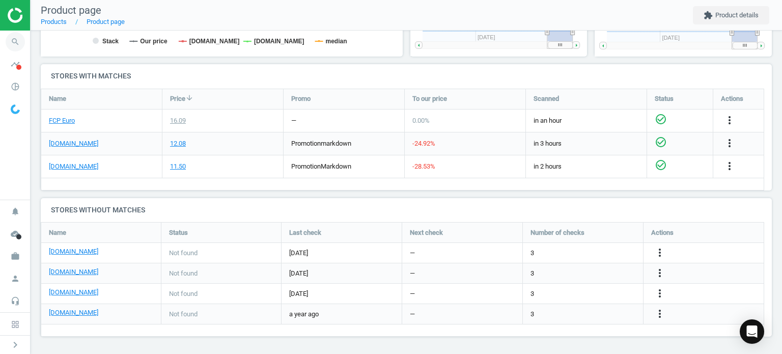
click at [6, 32] on span "search" at bounding box center [15, 42] width 31 height 22
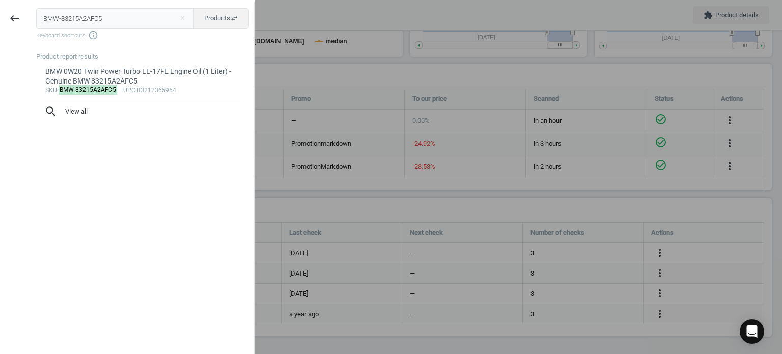
drag, startPoint x: 129, startPoint y: 13, endPoint x: -8, endPoint y: 13, distance: 137.4
click at [0, 13] on html "Group 2 Created with Sketch. ic/cloud_download/grey600 Created with Sketch. gra…" at bounding box center [391, 177] width 782 height 354
type input "MOL-LM2331"
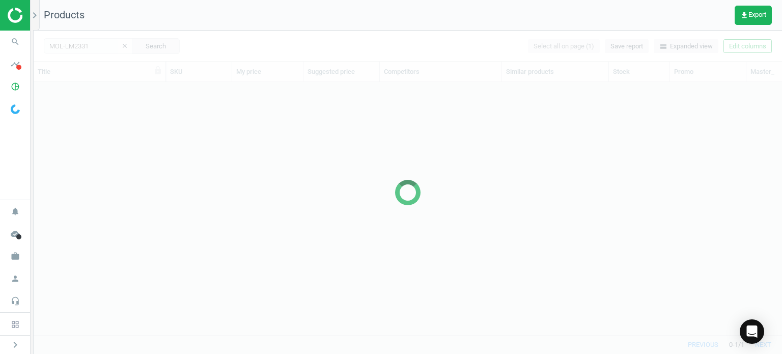
scroll to position [238, 740]
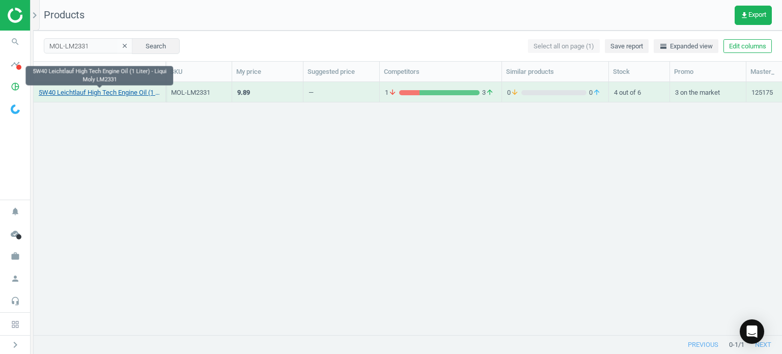
click at [117, 89] on link "5W40 Leichtlauf High Tech Engine Oil (1 Liter) - Liqui Moly LM2331" at bounding box center [100, 92] width 122 height 9
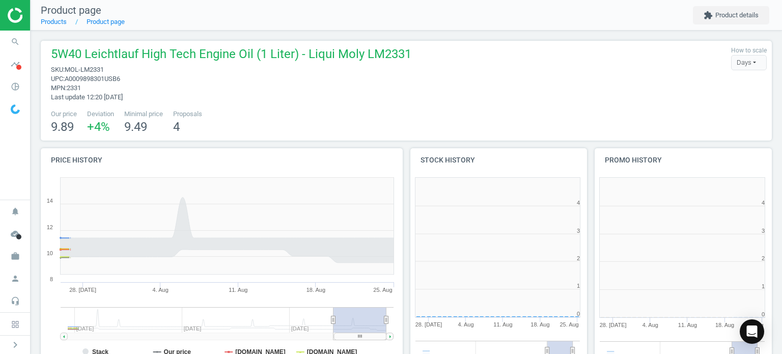
scroll to position [219, 374]
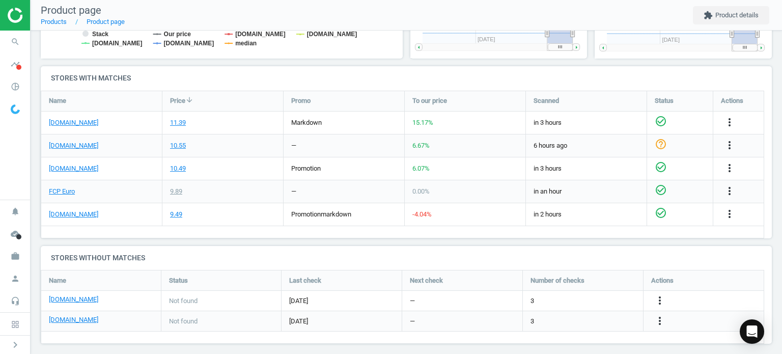
click at [25, 27] on div at bounding box center [15, 15] width 30 height 31
click at [11, 38] on icon "search" at bounding box center [15, 41] width 19 height 19
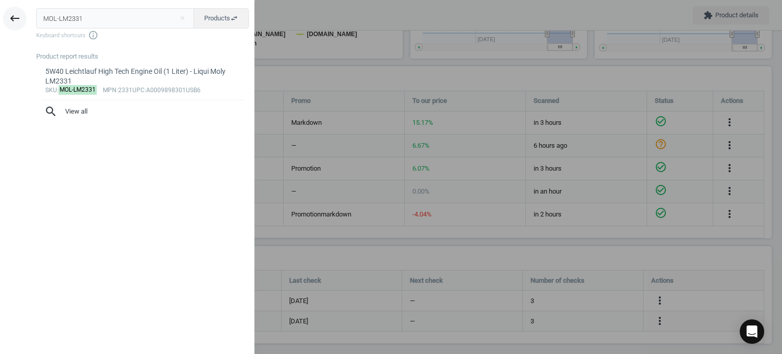
drag, startPoint x: 166, startPoint y: 16, endPoint x: 23, endPoint y: 13, distance: 143.0
click at [23, 13] on div "keyboard_backspace MOL-LM2331 close Products swap_horiz Keyboard shortcuts info…" at bounding box center [127, 179] width 254 height 354
type input "MOL-LM20200"
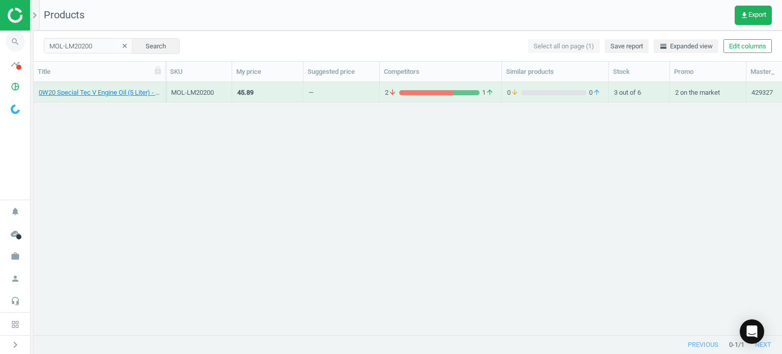
click at [7, 48] on span "search" at bounding box center [15, 42] width 31 height 22
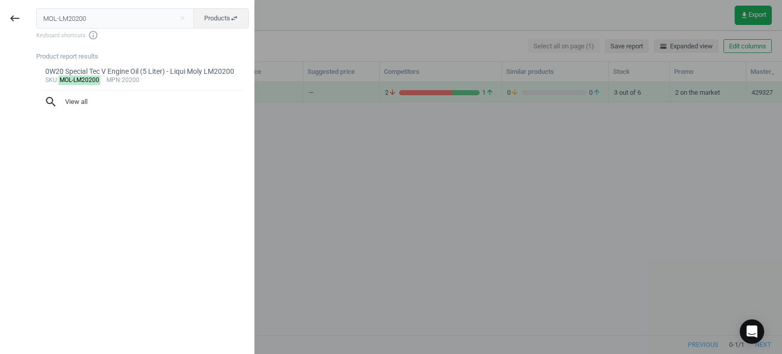
drag, startPoint x: 128, startPoint y: 11, endPoint x: -37, endPoint y: 2, distance: 165.7
click at [0, 2] on html "Group 2 Created with Sketch. ic/cloud_download/grey600 Created with Sketch. gra…" at bounding box center [391, 177] width 782 height 354
type input "MAH-OX1773DECO"
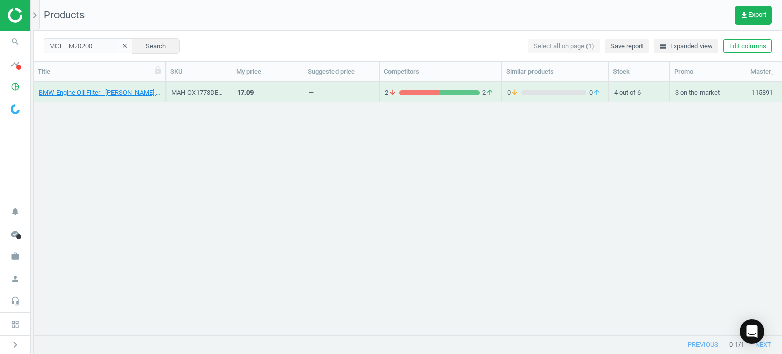
click at [95, 86] on div "BMW Engine Oil Filter - [PERSON_NAME] 11427788460" at bounding box center [100, 92] width 122 height 18
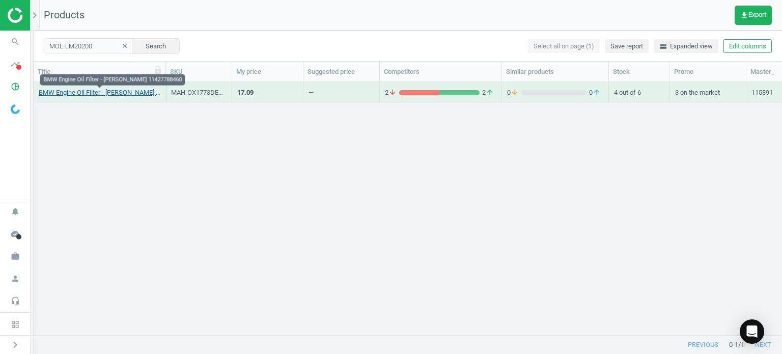
click at [96, 93] on link "BMW Engine Oil Filter - [PERSON_NAME] 11427788460" at bounding box center [100, 92] width 122 height 9
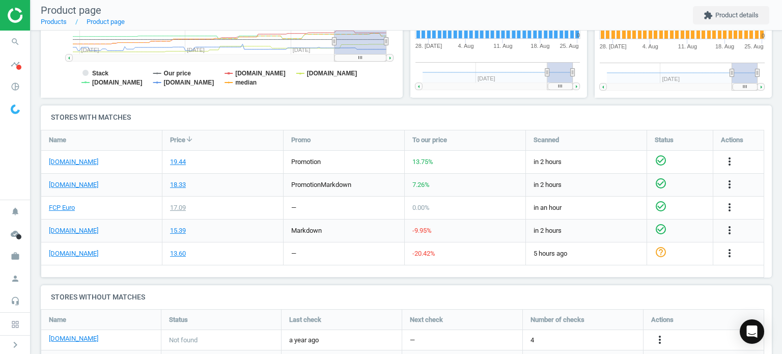
scroll to position [325, 0]
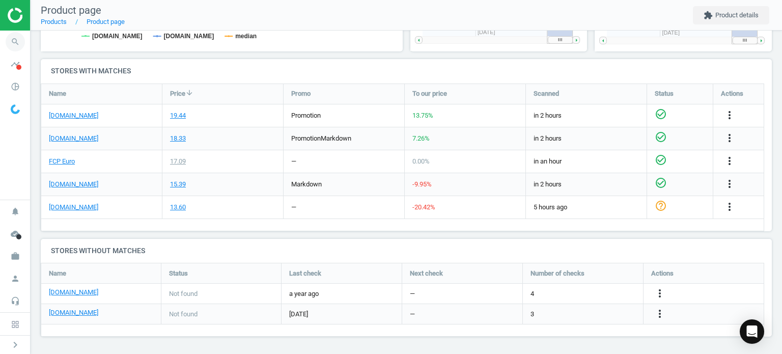
click at [14, 43] on icon "search" at bounding box center [15, 41] width 19 height 19
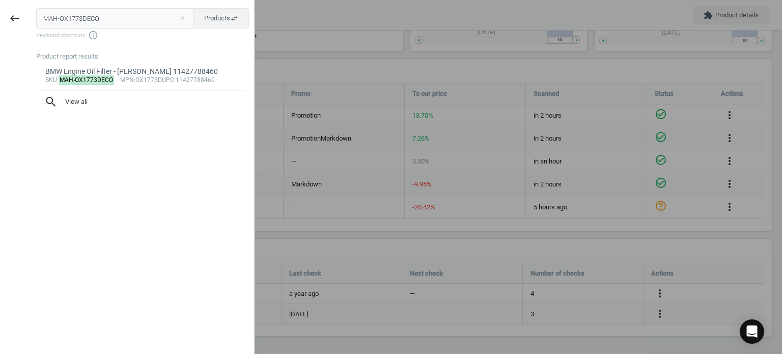
drag, startPoint x: 117, startPoint y: 25, endPoint x: -19, endPoint y: 22, distance: 135.4
click at [0, 22] on html "Group 2 Created with Sketch. ic/cloud_download/grey600 Created with Sketch. gra…" at bounding box center [391, 177] width 782 height 354
drag, startPoint x: 154, startPoint y: 24, endPoint x: -25, endPoint y: 8, distance: 179.9
click at [0, 8] on html "Group 2 Created with Sketch. ic/cloud_download/grey600 Created with Sketch. gra…" at bounding box center [391, 177] width 782 height 354
paste input "OL-LM2037"
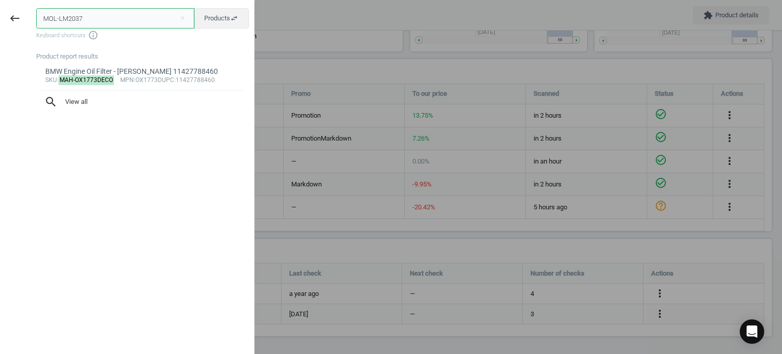
type input "MOL-LM2037"
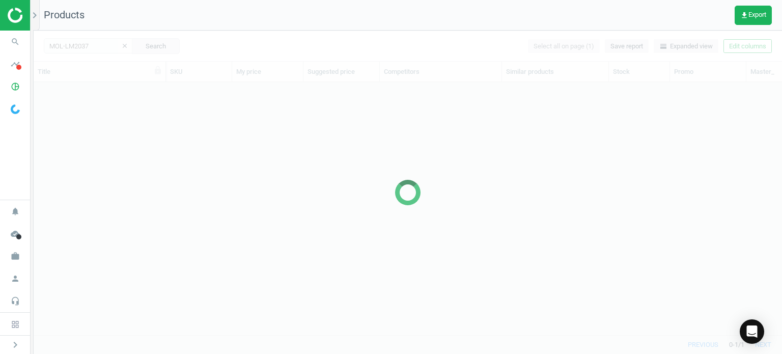
scroll to position [238, 740]
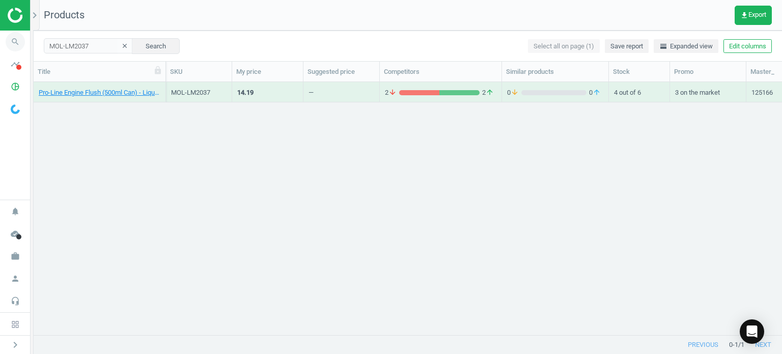
click at [10, 36] on icon "search" at bounding box center [15, 41] width 19 height 19
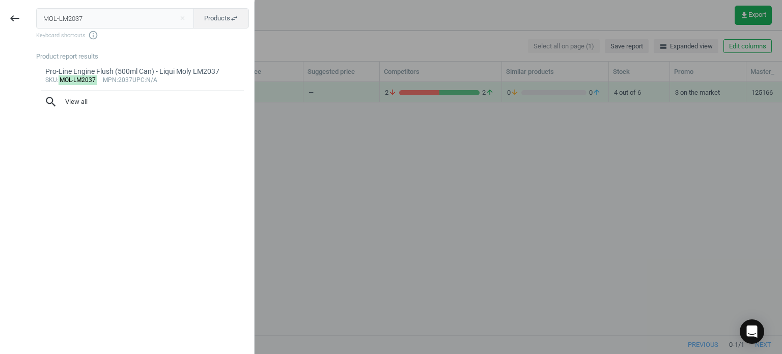
drag, startPoint x: 155, startPoint y: 25, endPoint x: -26, endPoint y: 11, distance: 181.8
click at [0, 11] on html "Group 2 Created with Sketch. ic/cloud_download/grey600 Created with Sketch. gra…" at bounding box center [391, 177] width 782 height 354
type input "MOL-LM20442"
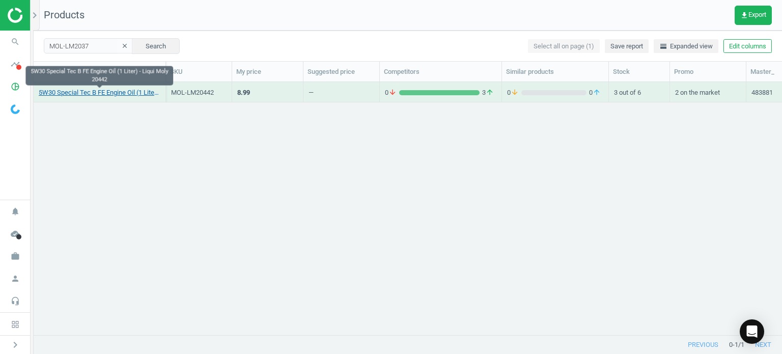
click at [132, 91] on link "5W30 Special Tec B FE Engine Oil (1 Liter) - Liqui Moly 20442" at bounding box center [100, 92] width 122 height 9
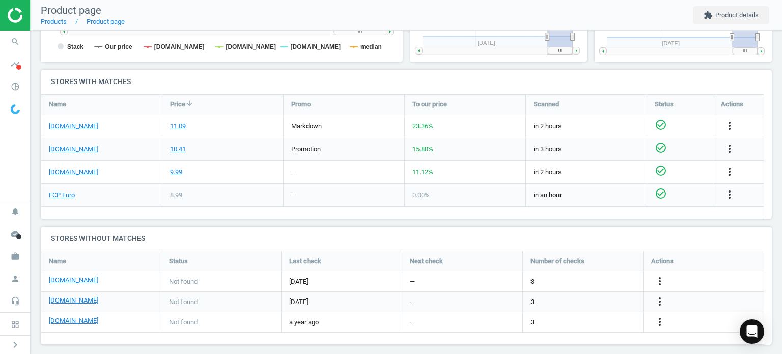
scroll to position [305, 0]
click at [730, 147] on icon "more_vert" at bounding box center [729, 148] width 12 height 12
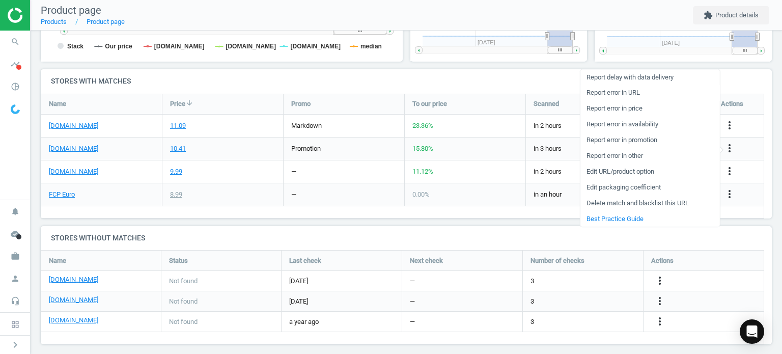
click at [625, 95] on link "Report error in URL" at bounding box center [649, 93] width 139 height 16
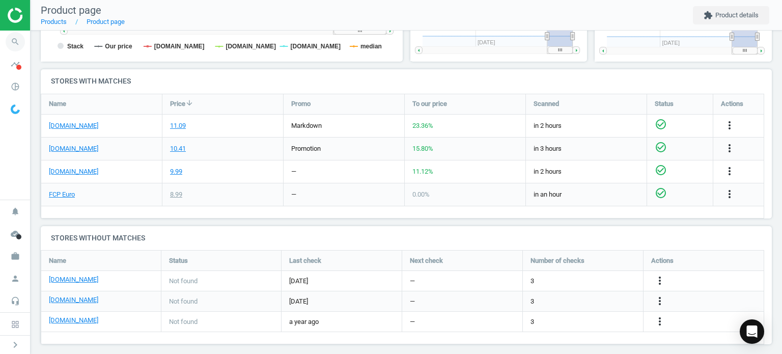
click at [20, 41] on icon "search" at bounding box center [15, 41] width 19 height 19
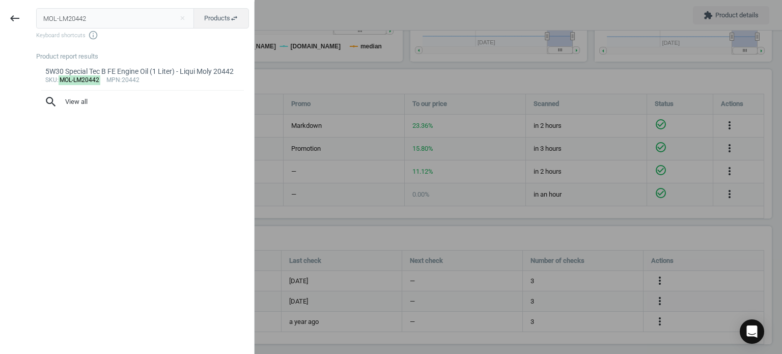
drag, startPoint x: 96, startPoint y: 25, endPoint x: -7, endPoint y: 31, distance: 103.5
click at [0, 31] on html "Group 2 Created with Sketch. ic/cloud_download/grey600 Created with Sketch. gra…" at bounding box center [391, 177] width 782 height 354
type input "MOL-LM20444"
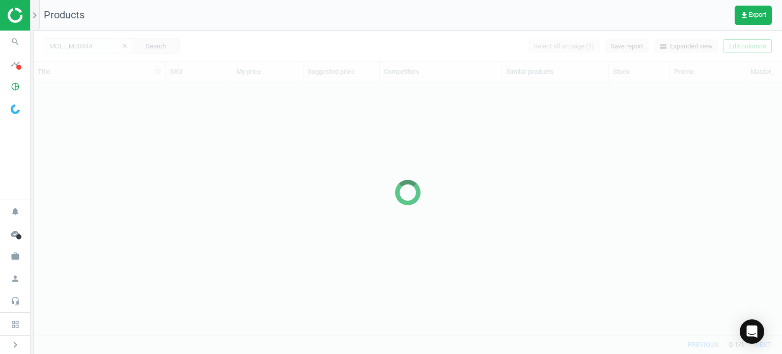
scroll to position [238, 740]
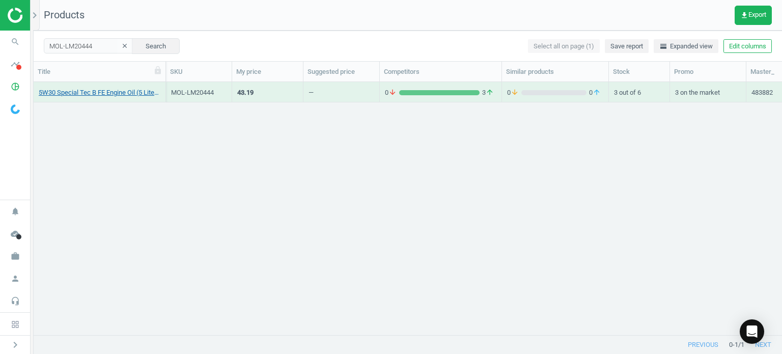
click at [149, 95] on link "5W30 Special Tec B FE Engine Oil (5 Liters) - Liqui Moly 20444" at bounding box center [100, 92] width 122 height 9
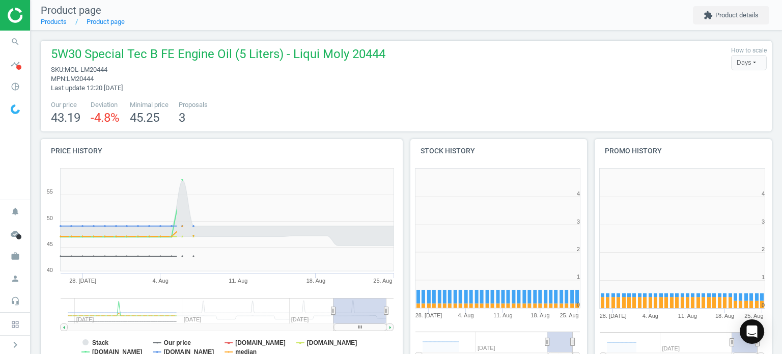
scroll to position [204, 0]
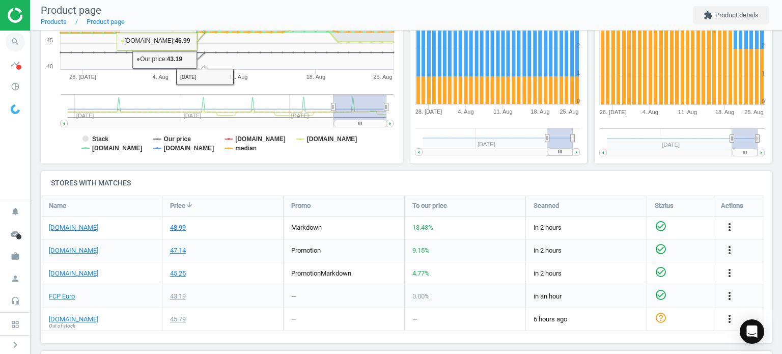
click at [10, 38] on icon "search" at bounding box center [15, 41] width 19 height 19
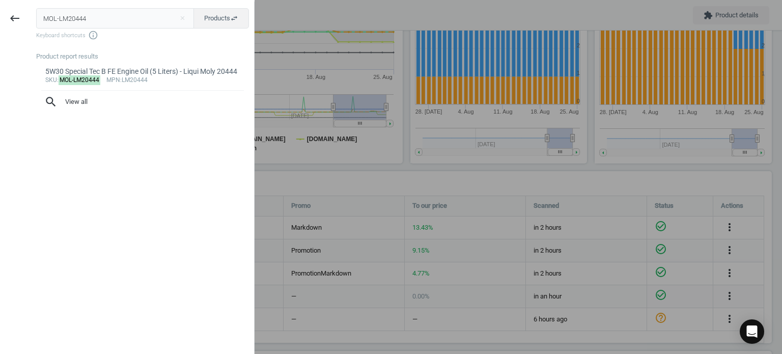
drag, startPoint x: 87, startPoint y: 16, endPoint x: 47, endPoint y: 20, distance: 39.9
click at [53, 19] on input "MOL-LM20444" at bounding box center [115, 18] width 158 height 20
type input "M"
type input "MOL-LM2004"
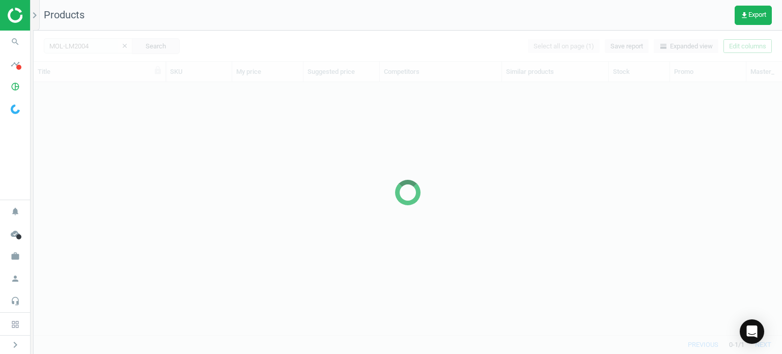
scroll to position [238, 740]
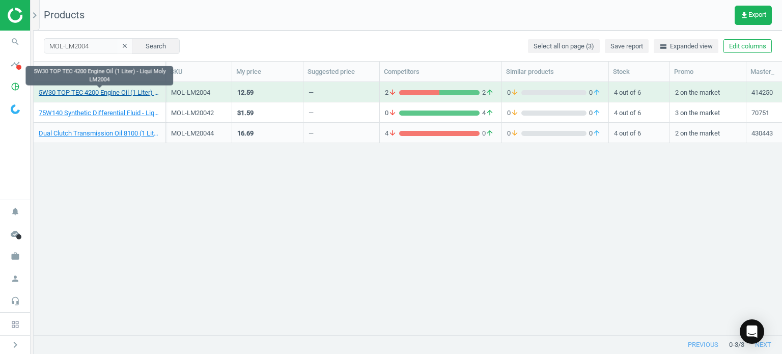
click at [137, 91] on link "5W30 TOP TEC 4200 Engine Oil (1 Liter) - Liqui Moly LM2004" at bounding box center [100, 92] width 122 height 9
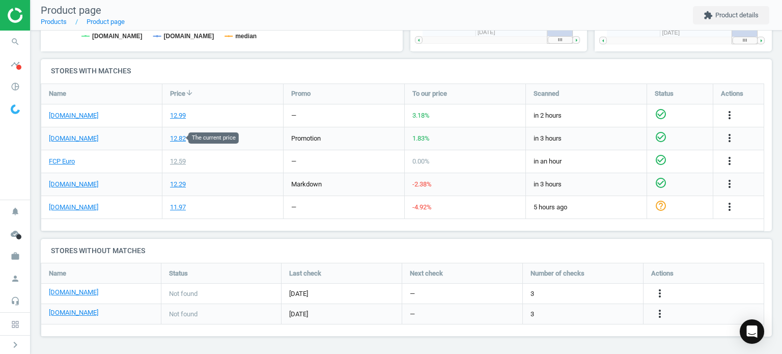
scroll to position [324, 0]
click at [724, 134] on icon "more_vert" at bounding box center [729, 138] width 12 height 12
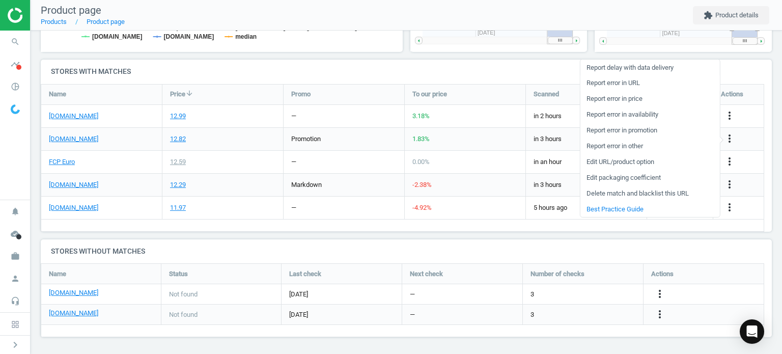
click at [606, 85] on link "Report error in URL" at bounding box center [649, 83] width 139 height 16
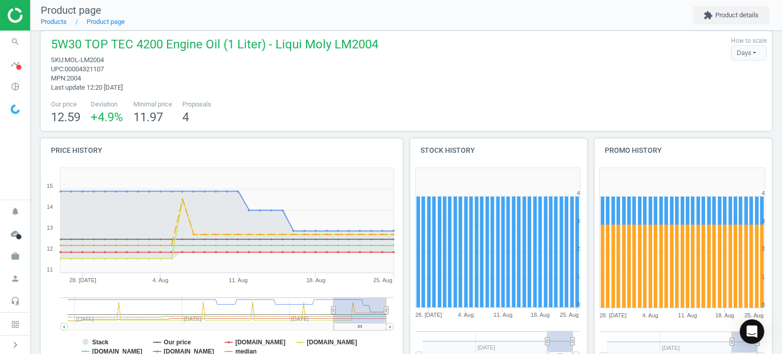
scroll to position [0, 0]
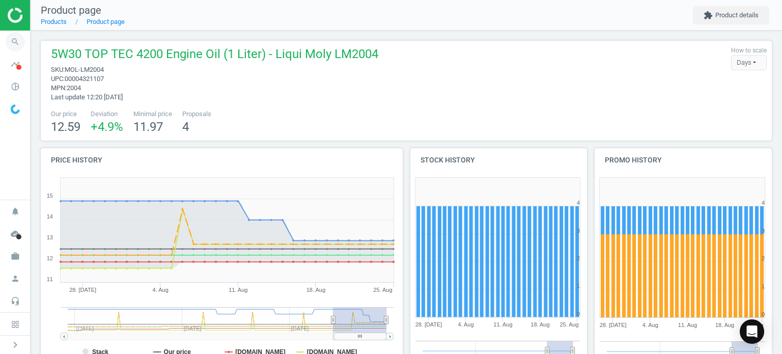
click at [23, 35] on span "search" at bounding box center [15, 42] width 31 height 22
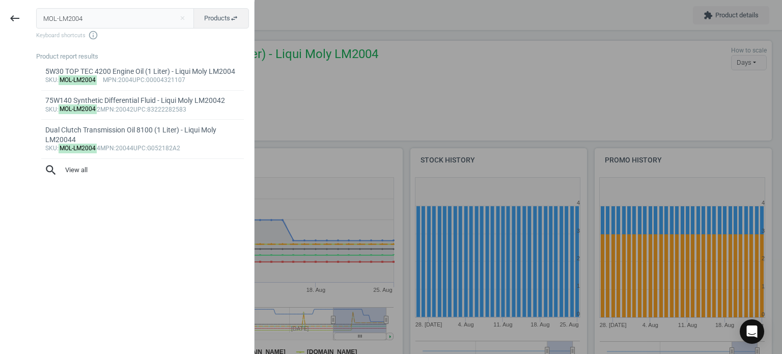
drag, startPoint x: 135, startPoint y: 21, endPoint x: -21, endPoint y: 13, distance: 156.4
click at [0, 13] on html "Group 2 Created with Sketch. ic/cloud_download/grey600 Created with Sketch. gra…" at bounding box center [391, 177] width 782 height 354
type input "MOL-LM20446"
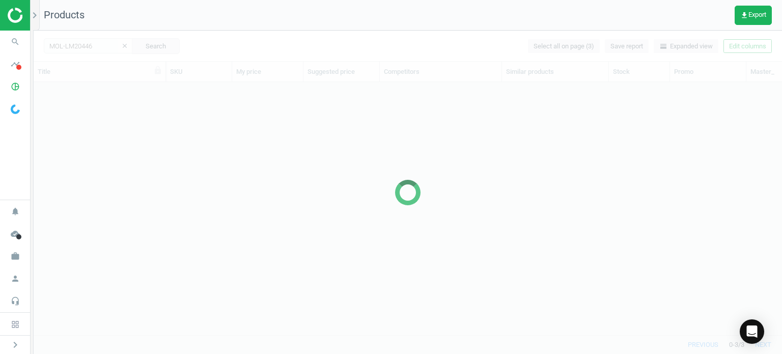
scroll to position [238, 740]
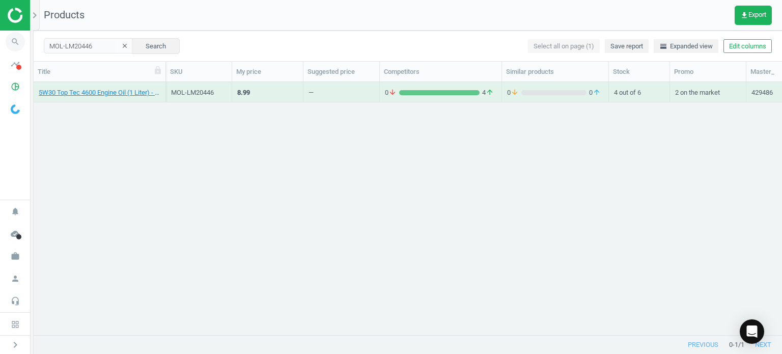
click at [5, 49] on span "search" at bounding box center [15, 42] width 31 height 22
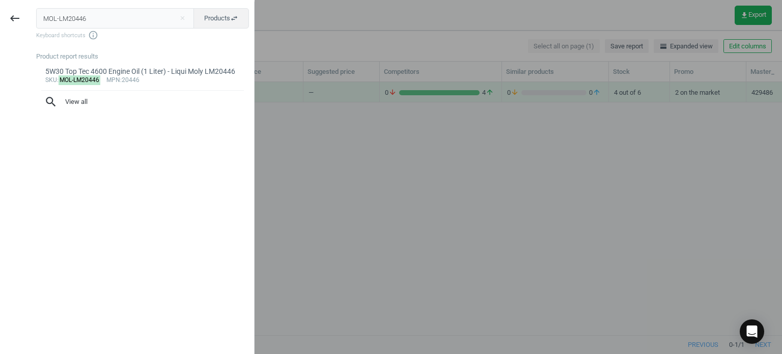
drag, startPoint x: 110, startPoint y: 20, endPoint x: -2, endPoint y: 10, distance: 112.4
click at [0, 10] on html "Group 2 Created with Sketch. ic/cloud_download/grey600 Created with Sketch. gra…" at bounding box center [391, 177] width 782 height 354
type input "HEN-E818HD238"
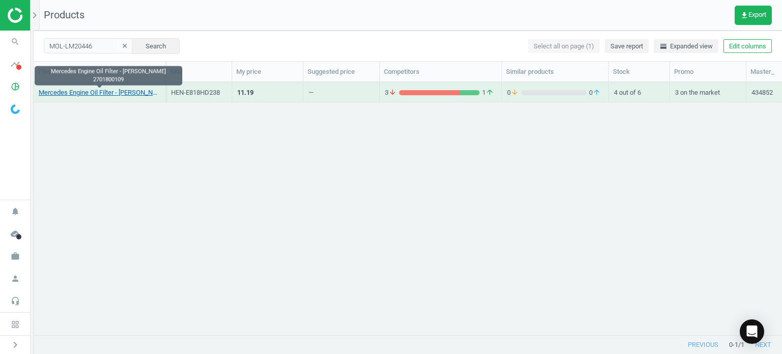
click at [129, 90] on link "Mercedes Engine Oil Filter - [PERSON_NAME] 2701800109" at bounding box center [100, 92] width 122 height 9
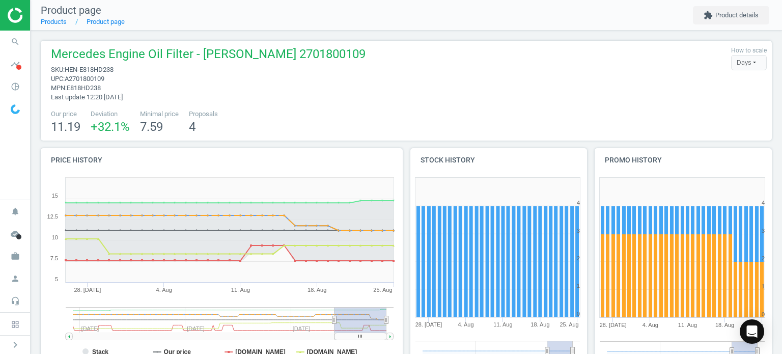
click at [3, 30] on div at bounding box center [15, 15] width 30 height 31
click at [9, 35] on icon "search" at bounding box center [15, 41] width 19 height 19
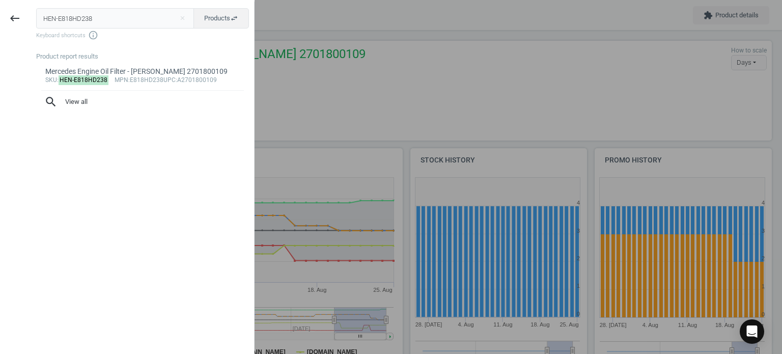
drag, startPoint x: 106, startPoint y: 21, endPoint x: -77, endPoint y: 6, distance: 183.4
click at [0, 6] on html "Group 2 Created with Sketch. ic/cloud_download/grey600 Created with Sketch. gra…" at bounding box center [391, 177] width 782 height 354
type input "v"
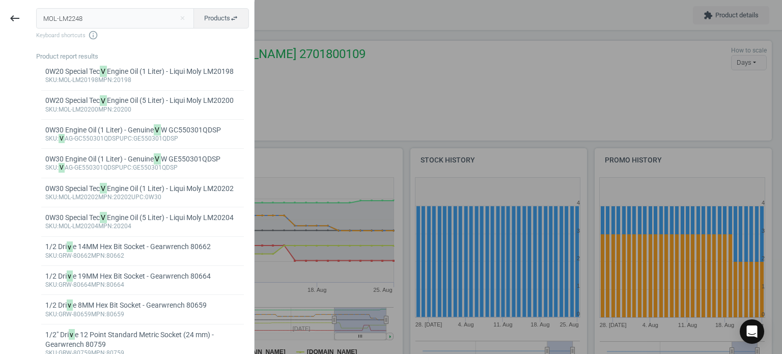
type input "MOL-LM2248"
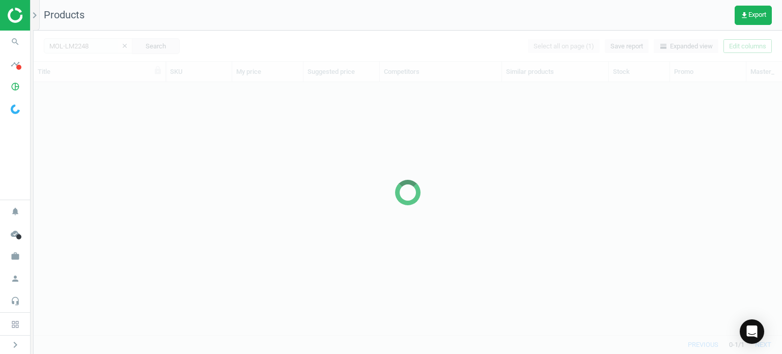
scroll to position [238, 740]
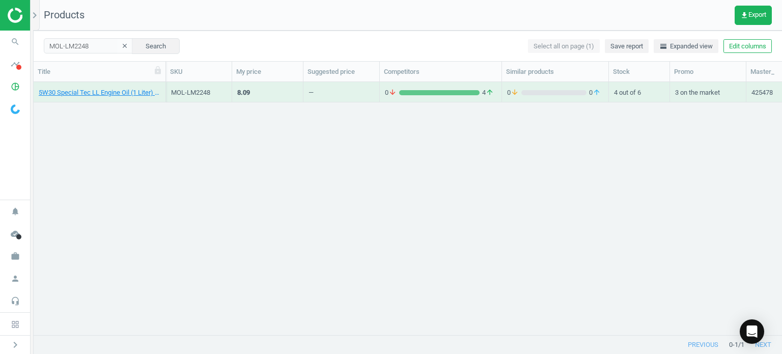
click at [138, 97] on div "5W30 Special Tec LL Engine Oil (1 Liter) - Liqui Moly LM2248" at bounding box center [100, 94] width 122 height 13
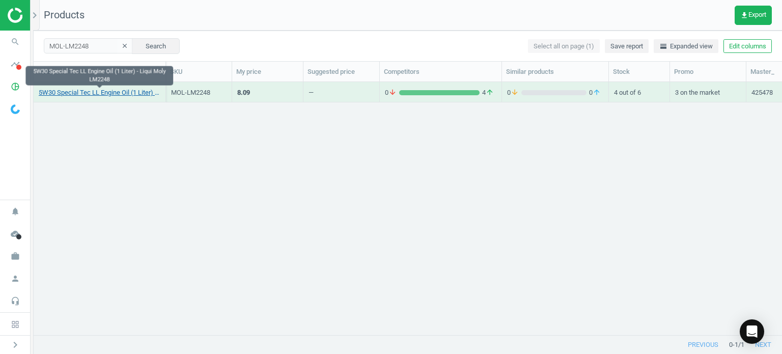
click at [132, 93] on link "5W30 Special Tec LL Engine Oil (1 Liter) - Liqui Moly LM2248" at bounding box center [100, 92] width 122 height 9
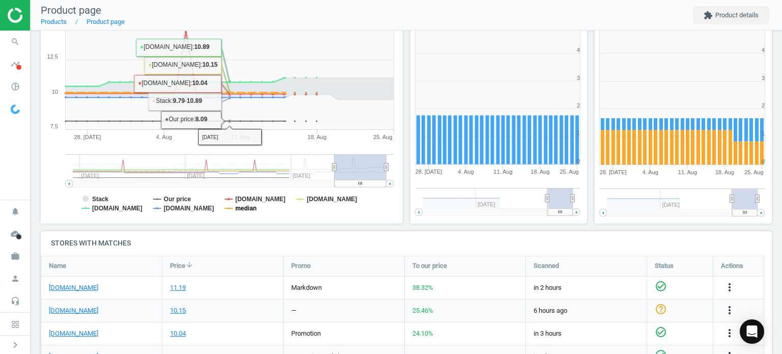
scroll to position [305, 0]
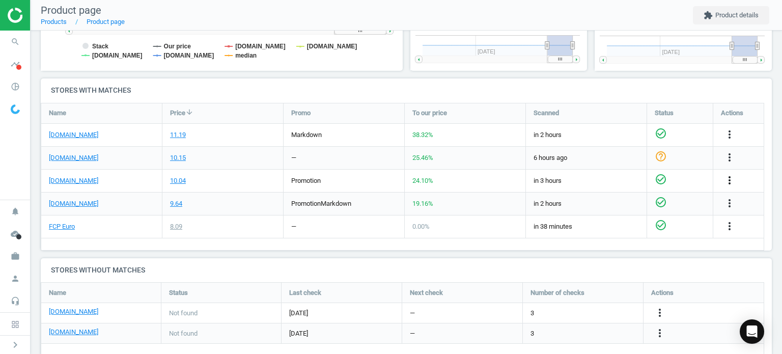
click at [735, 181] on div "more_vert" at bounding box center [731, 180] width 20 height 13
click at [734, 181] on icon "more_vert" at bounding box center [729, 180] width 12 height 12
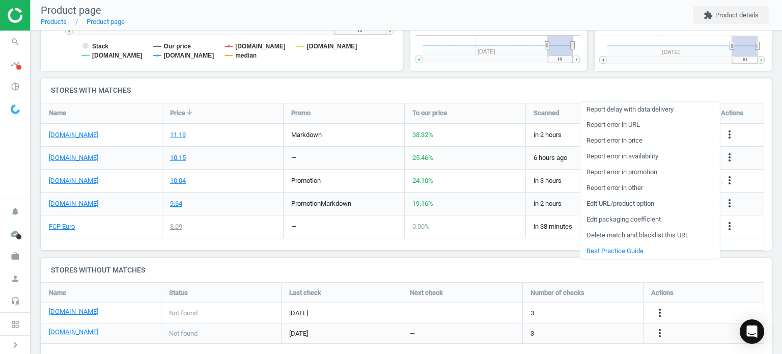
click at [642, 127] on link "Report error in URL" at bounding box center [649, 125] width 139 height 16
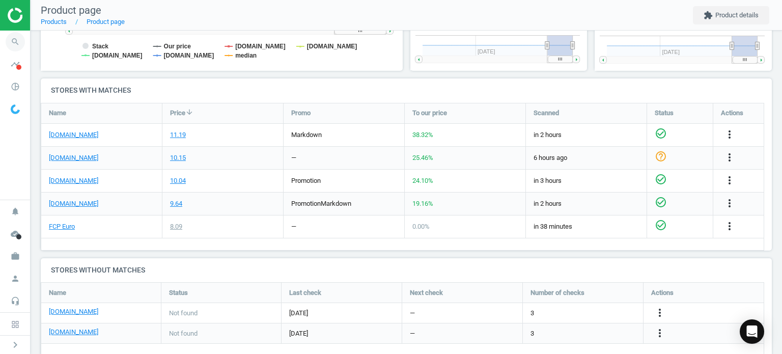
click at [14, 37] on icon "search" at bounding box center [15, 41] width 19 height 19
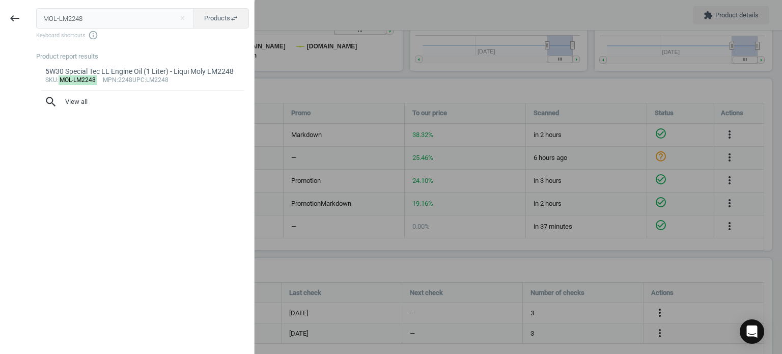
drag, startPoint x: 51, startPoint y: 16, endPoint x: -161, endPoint y: 5, distance: 212.5
click at [0, 5] on html "Group 2 Created with Sketch. ic/cloud_download/grey600 Created with Sketch. gra…" at bounding box center [391, 177] width 782 height 354
type input "VAG-GC550301QDSP"
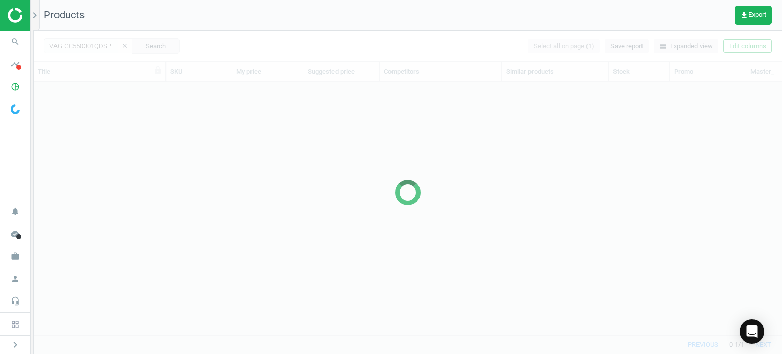
scroll to position [238, 740]
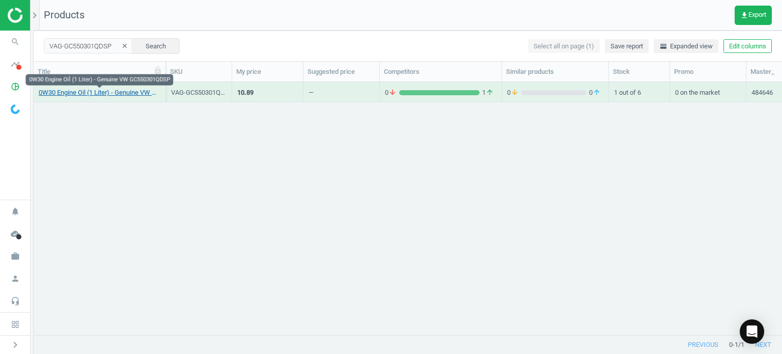
click at [111, 89] on link "0W30 Engine Oil (1 Liter) - Genuine VW GC550301QDSP" at bounding box center [100, 92] width 122 height 9
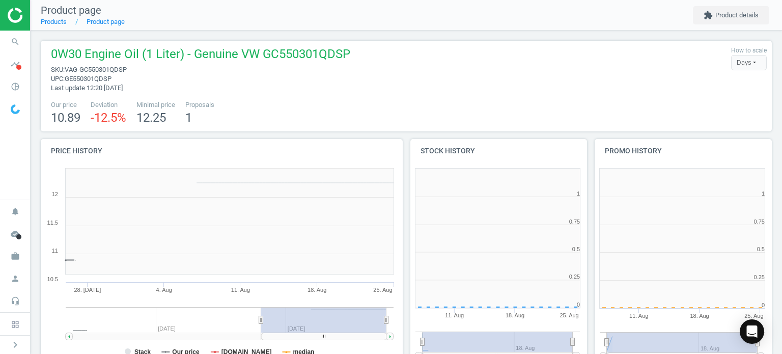
scroll to position [219, 190]
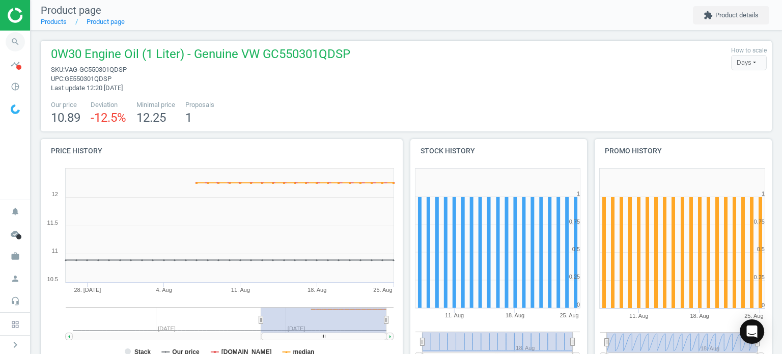
click at [9, 40] on icon "search" at bounding box center [15, 41] width 19 height 19
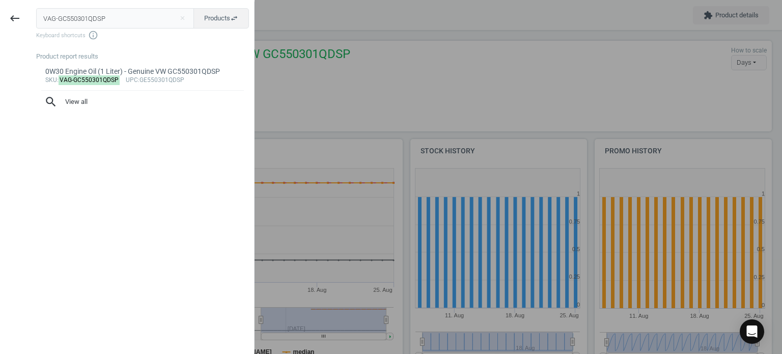
drag, startPoint x: 116, startPoint y: 12, endPoint x: -11, endPoint y: 16, distance: 127.3
click at [0, 16] on html "Group 2 Created with Sketch. ic/cloud_download/grey600 Created with Sketch. gra…" at bounding box center [391, 177] width 782 height 354
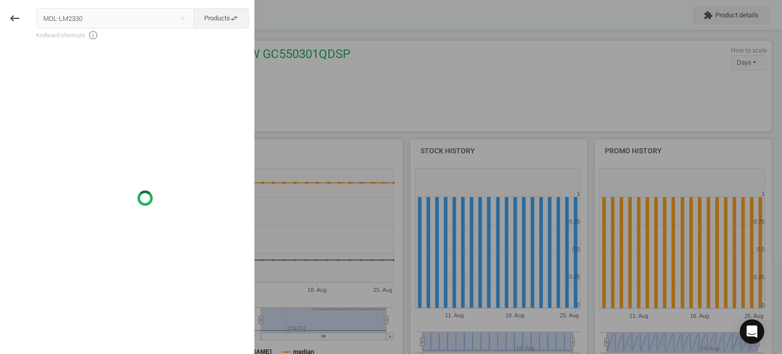
type input "MOL-LM2330"
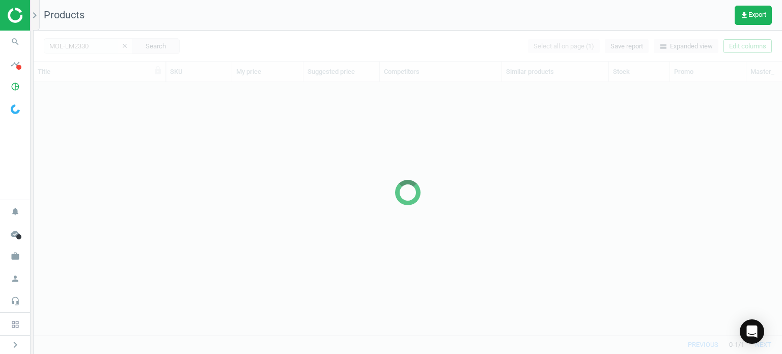
scroll to position [238, 740]
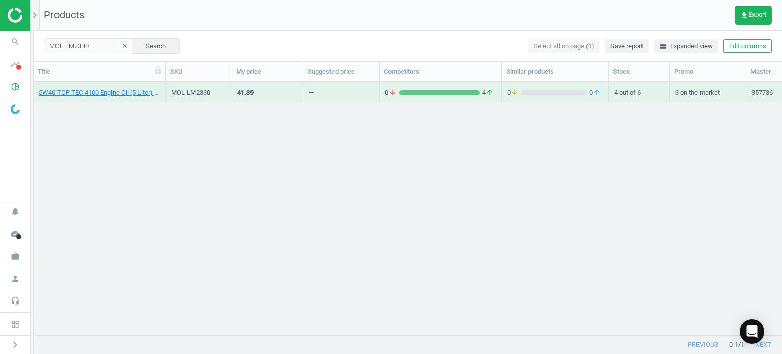
click at [114, 76] on div "Title" at bounding box center [100, 72] width 132 height 20
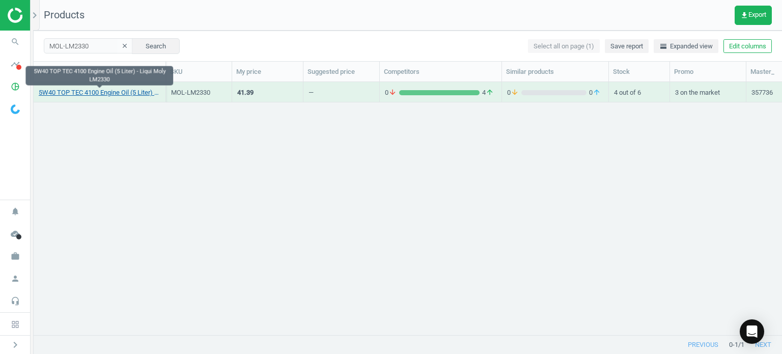
click at [114, 93] on link "5W40 TOP TEC 4100 Engine Oil (5 Liter) - Liqui Moly LM2330" at bounding box center [100, 92] width 122 height 9
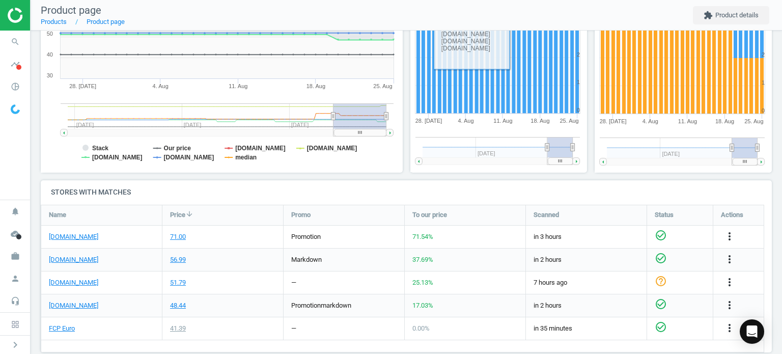
scroll to position [305, 0]
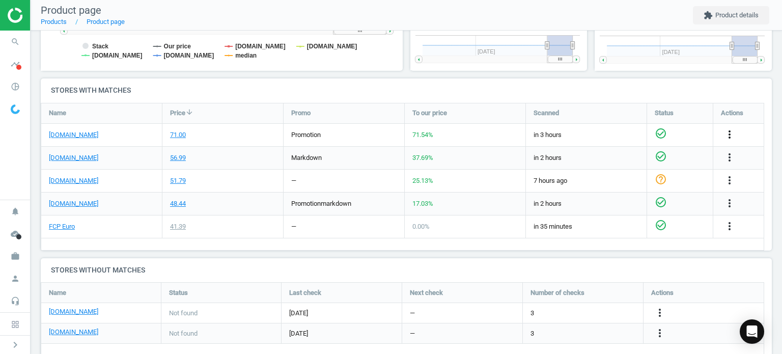
click at [726, 134] on icon "more_vert" at bounding box center [729, 134] width 12 height 12
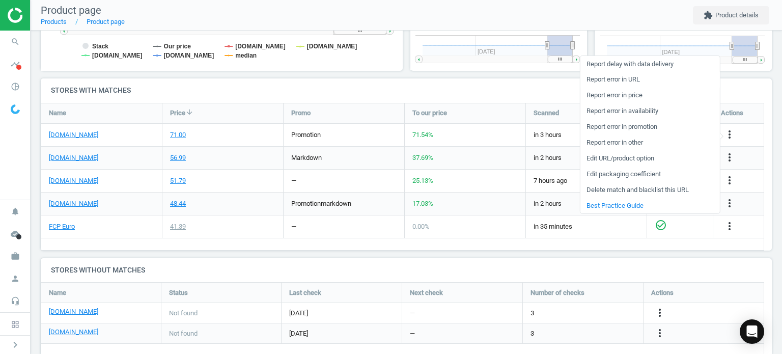
click at [637, 79] on link "Report error in URL" at bounding box center [649, 80] width 139 height 16
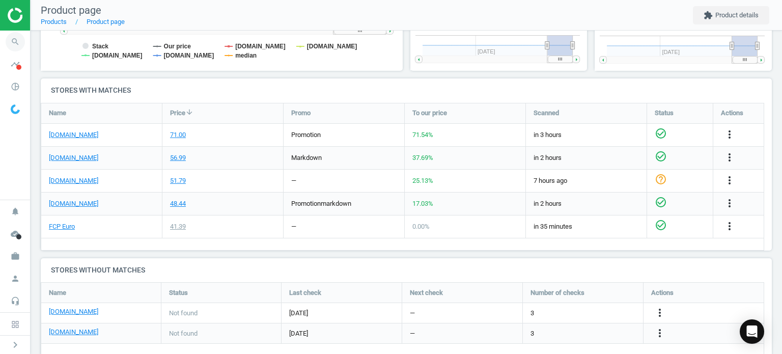
click at [17, 41] on icon "search" at bounding box center [15, 41] width 19 height 19
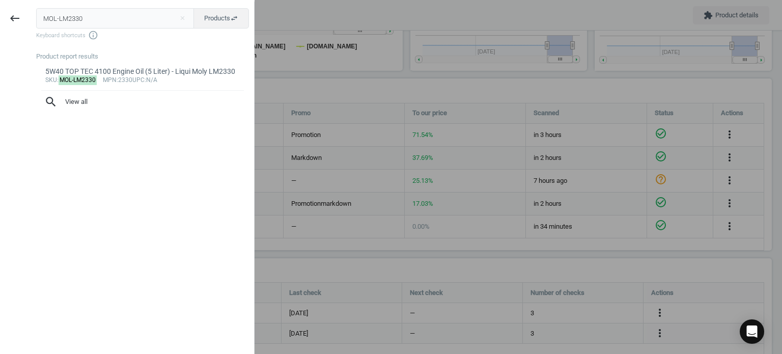
click at [127, 16] on input "MOL-LM2330" at bounding box center [115, 18] width 158 height 20
type input "MAN-HU9254Y"
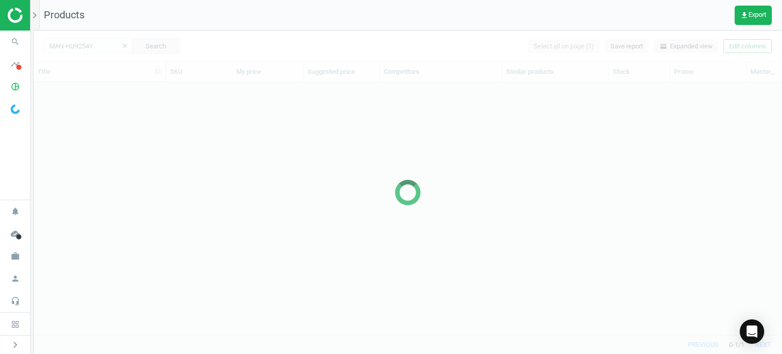
scroll to position [238, 740]
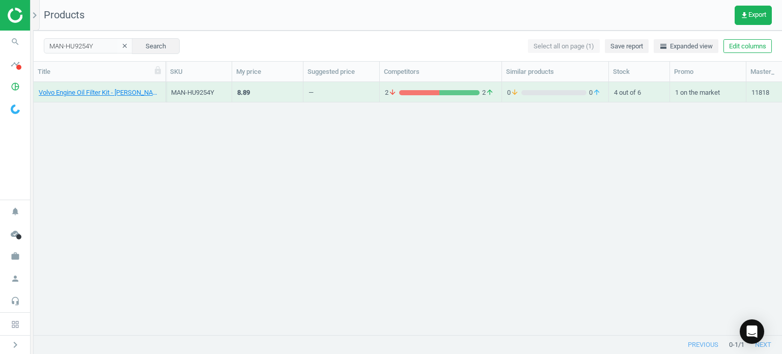
click at [88, 87] on div "Volvo Engine Oil Filter Kit - [PERSON_NAME] 30750013" at bounding box center [100, 92] width 122 height 18
click at [89, 89] on link "Volvo Engine Oil Filter Kit - [PERSON_NAME] 30750013" at bounding box center [100, 92] width 122 height 9
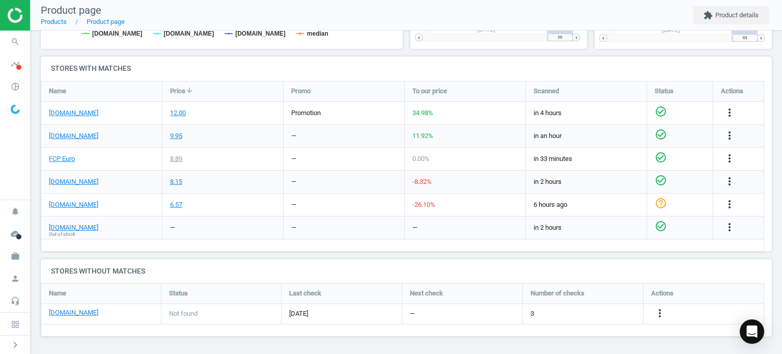
scroll to position [219, 190]
click at [18, 38] on icon "search" at bounding box center [15, 41] width 19 height 19
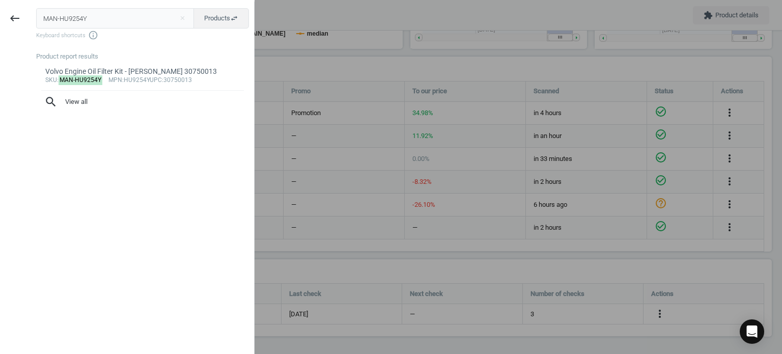
drag, startPoint x: 102, startPoint y: 14, endPoint x: -44, endPoint y: 8, distance: 145.7
click at [0, 8] on html "Group 2 Created with Sketch. ic/cloud_download/grey600 Created with Sketch. gra…" at bounding box center [391, 177] width 782 height 354
type input "MOL-22261"
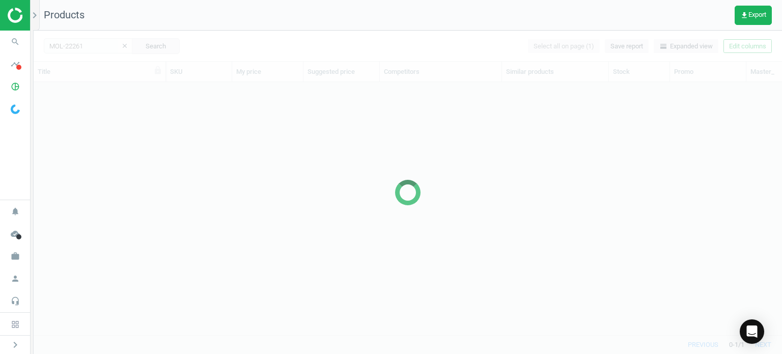
scroll to position [238, 740]
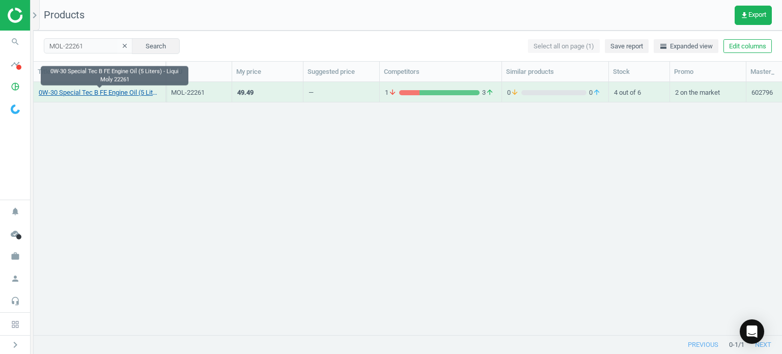
click at [120, 92] on link "0W-30 Special Tec B FE Engine Oil (5 Liters) - Liqui Moly 22261" at bounding box center [100, 92] width 122 height 9
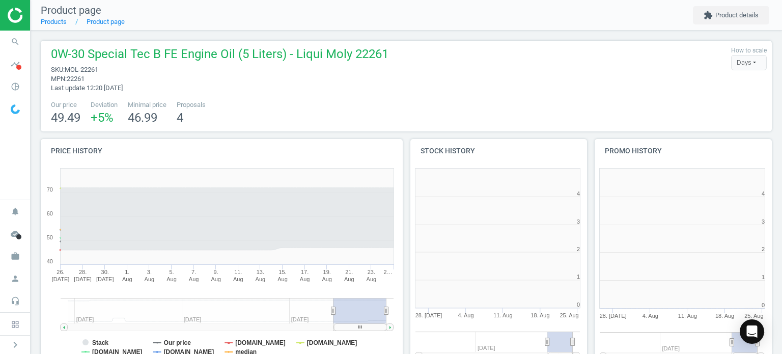
scroll to position [219, 190]
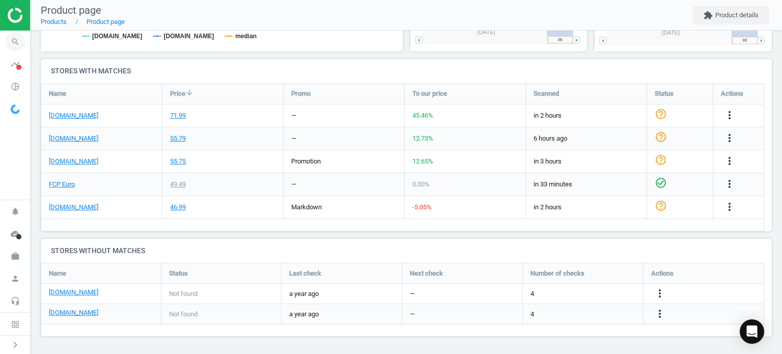
click at [13, 50] on icon "search" at bounding box center [15, 41] width 19 height 19
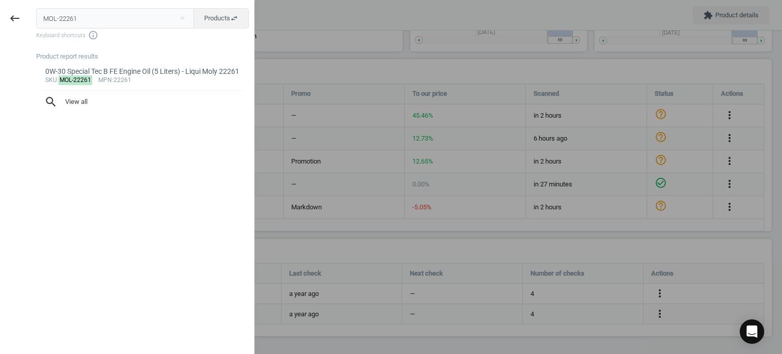
drag, startPoint x: 101, startPoint y: 19, endPoint x: -15, endPoint y: 6, distance: 116.8
click at [0, 6] on html "Group 2 Created with Sketch. ic/cloud_download/grey600 Created with Sketch. gra…" at bounding box center [391, 177] width 782 height 354
type input "MOL-LM20228"
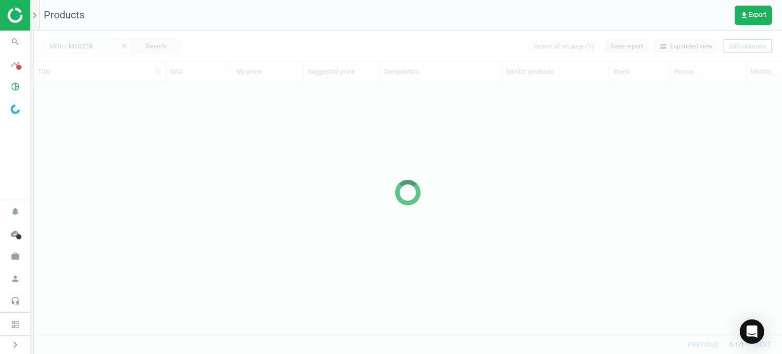
scroll to position [238, 740]
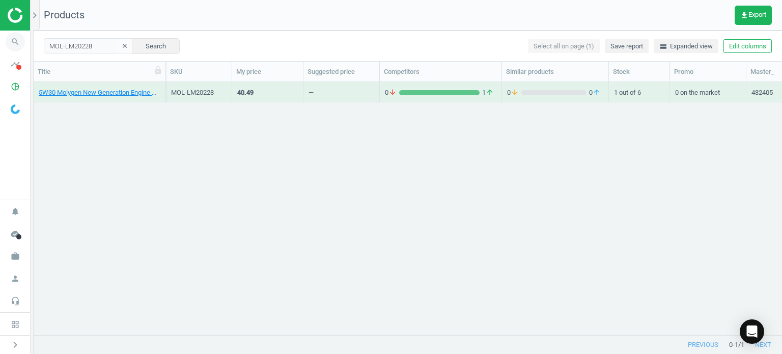
click at [22, 42] on icon "search" at bounding box center [15, 41] width 19 height 19
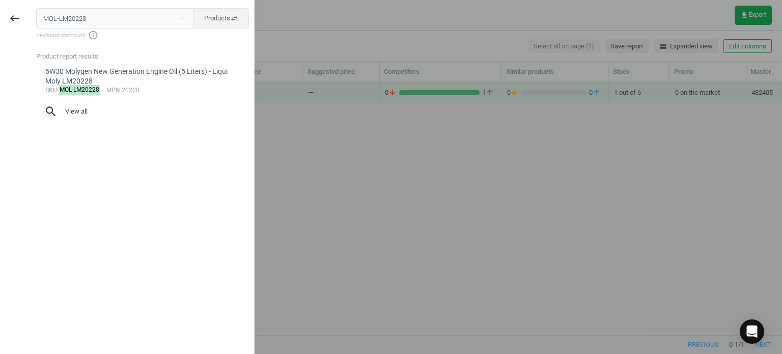
drag, startPoint x: 90, startPoint y: 18, endPoint x: -16, endPoint y: 32, distance: 106.8
click at [0, 32] on html "Group 2 Created with Sketch. ic/cloud_download/grey600 Created with Sketch. gra…" at bounding box center [391, 177] width 782 height 354
type input "HEN-E217HD310"
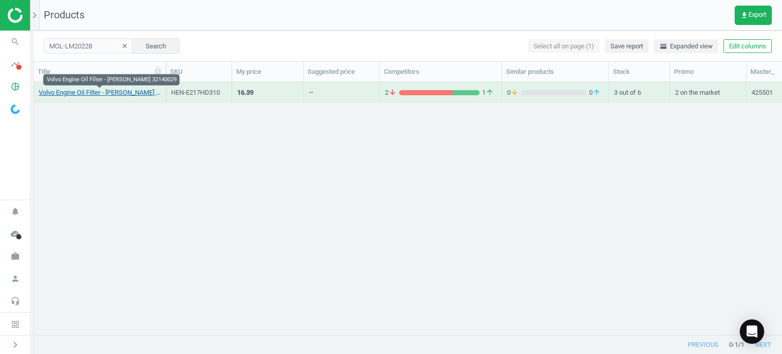
click at [106, 90] on link "Volvo Engine Oil Filter - [PERSON_NAME] 32140029" at bounding box center [100, 92] width 122 height 9
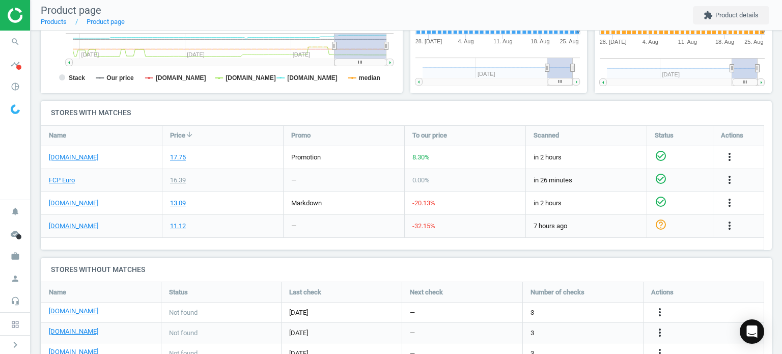
scroll to position [285, 0]
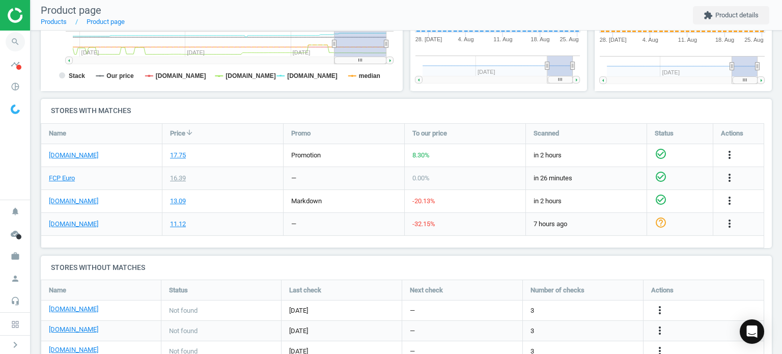
click at [7, 34] on span "search" at bounding box center [15, 42] width 31 height 22
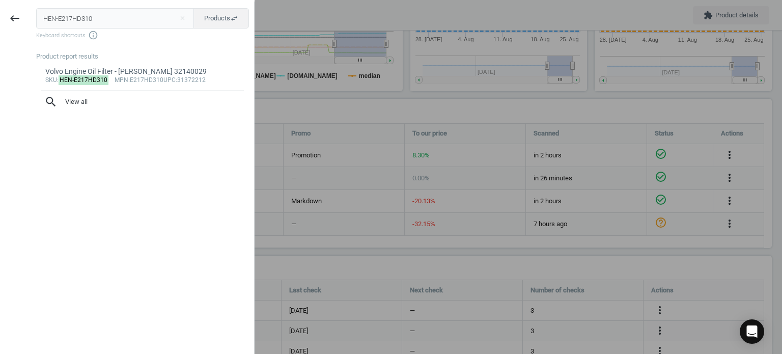
click at [37, 12] on input "HEN-E217HD310" at bounding box center [115, 18] width 158 height 20
type input "MOL-LM2208"
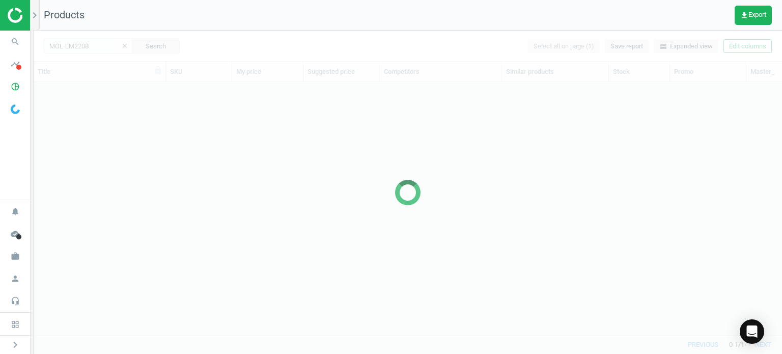
scroll to position [238, 740]
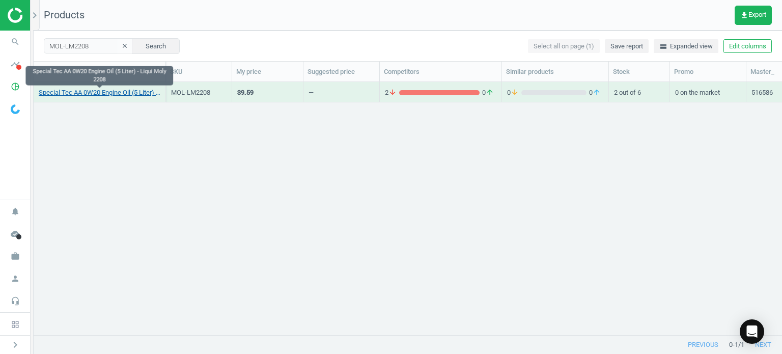
click at [149, 91] on link "Special Tec AA 0W20 Engine Oil (5 Liter) - Liqui Moly 2208" at bounding box center [100, 92] width 122 height 9
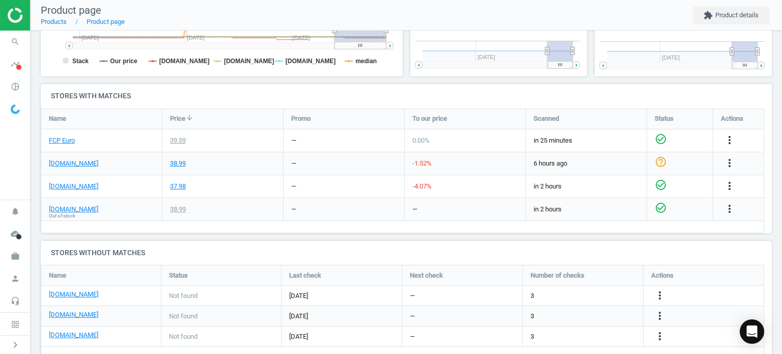
scroll to position [313, 0]
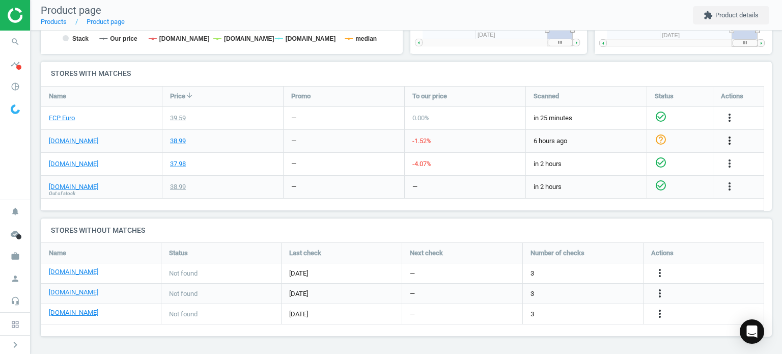
click at [723, 135] on icon "more_vert" at bounding box center [729, 140] width 12 height 12
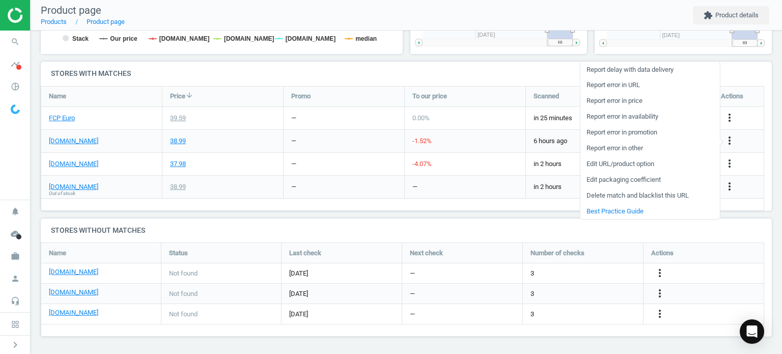
click at [612, 85] on link "Report error in URL" at bounding box center [649, 85] width 139 height 16
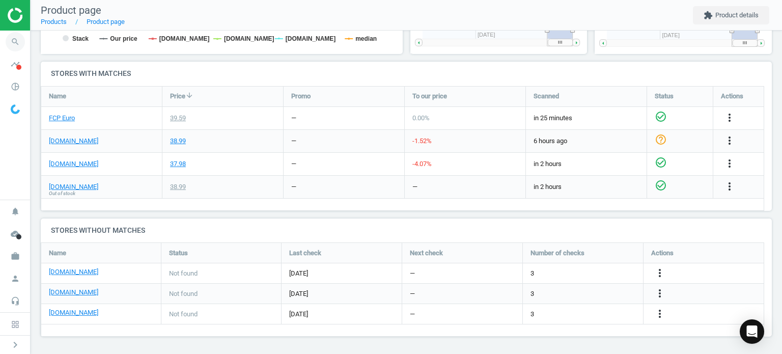
click at [12, 48] on icon "search" at bounding box center [15, 41] width 19 height 19
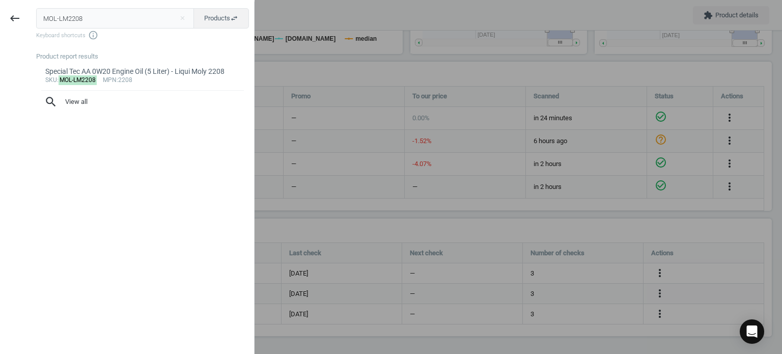
drag, startPoint x: 102, startPoint y: 20, endPoint x: -90, endPoint y: 6, distance: 192.9
click at [0, 6] on html "Group 2 Created with Sketch. ic/cloud_download/grey600 Created with Sketch. gra…" at bounding box center [391, 177] width 782 height 354
type input "MOL-LM2043"
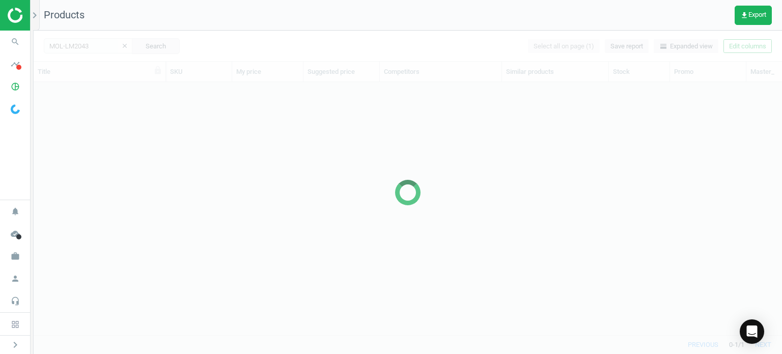
scroll to position [238, 740]
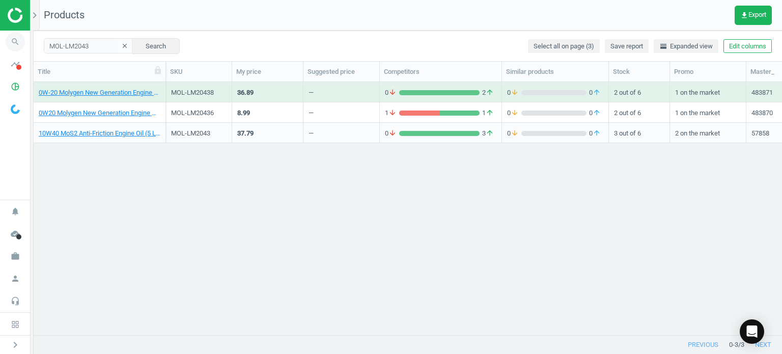
click at [19, 49] on icon "search" at bounding box center [15, 41] width 19 height 19
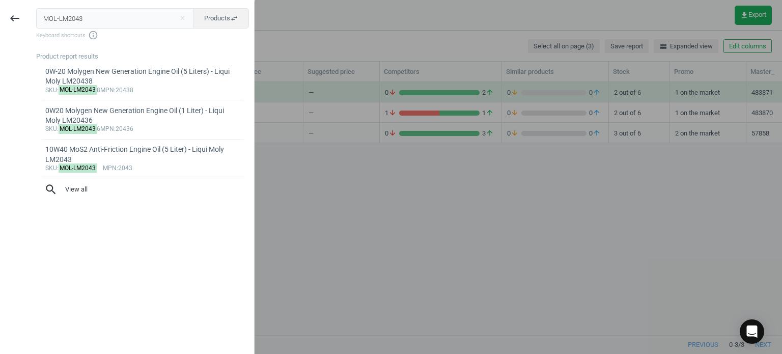
drag, startPoint x: 89, startPoint y: 19, endPoint x: -6, endPoint y: 41, distance: 97.2
click at [0, 41] on html "Group 2 Created with Sketch. ic/cloud_download/grey600 Created with Sketch. gra…" at bounding box center [391, 177] width 782 height 354
type input "MOL-LM22122"
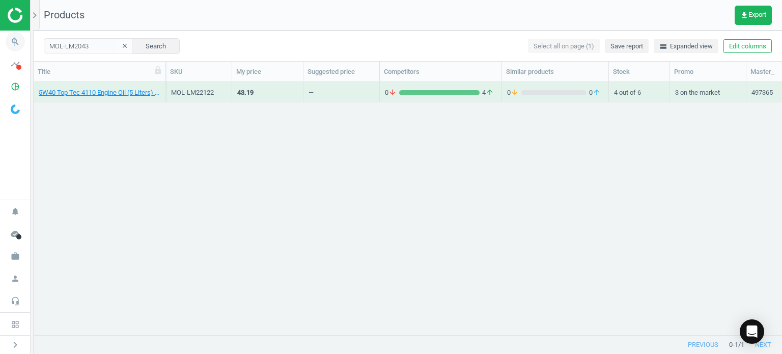
click at [13, 42] on icon "search" at bounding box center [15, 41] width 19 height 19
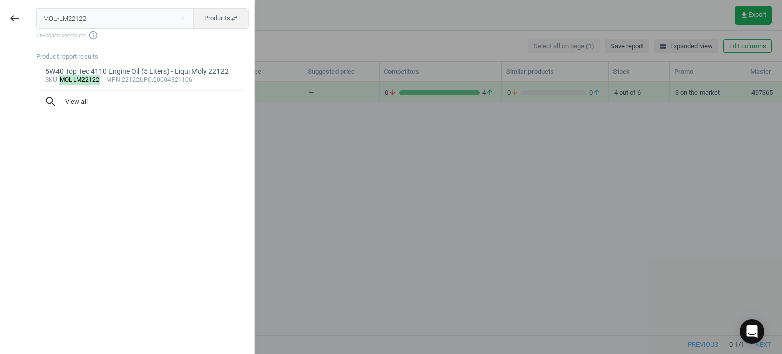
drag, startPoint x: 79, startPoint y: 20, endPoint x: 1, endPoint y: 16, distance: 79.0
click at [1, 15] on div "keyboard_backspace MOL-LM22122 close Products swap_horiz Keyboard shortcuts inf…" at bounding box center [127, 179] width 254 height 354
type input "MOL-LM2049"
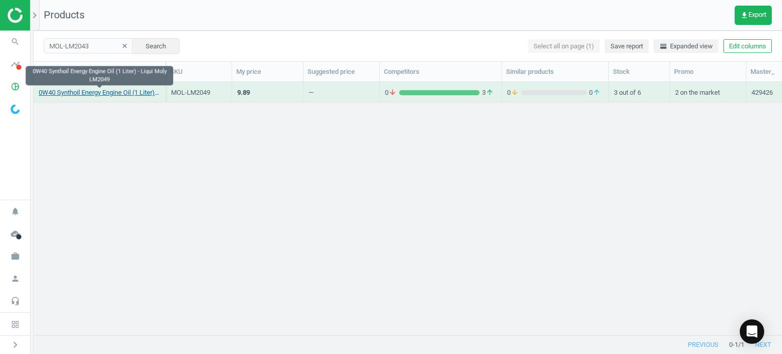
click at [86, 88] on body "Group 2 Created with Sketch. ic/cloud_download/grey600 Created with Sketch. gra…" at bounding box center [391, 177] width 782 height 354
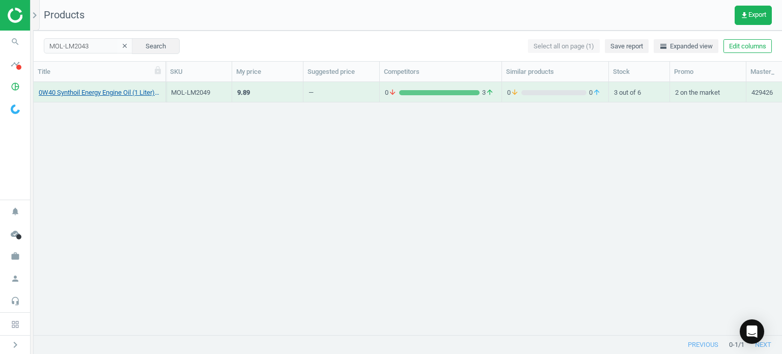
click at [111, 95] on link "0W40 Synthoil Energy Engine Oil (1 Liter) - Liqui Moly LM2049" at bounding box center [100, 92] width 122 height 9
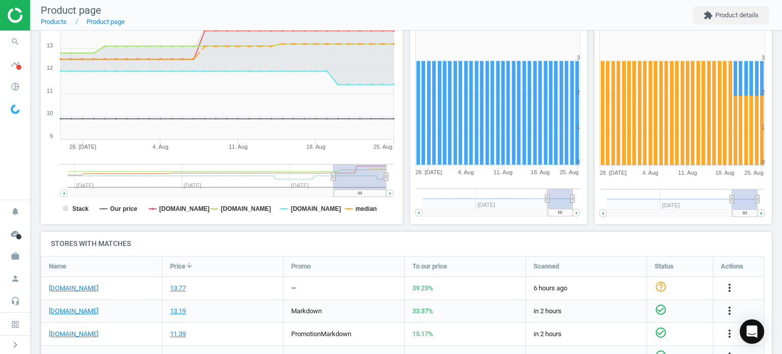
scroll to position [254, 0]
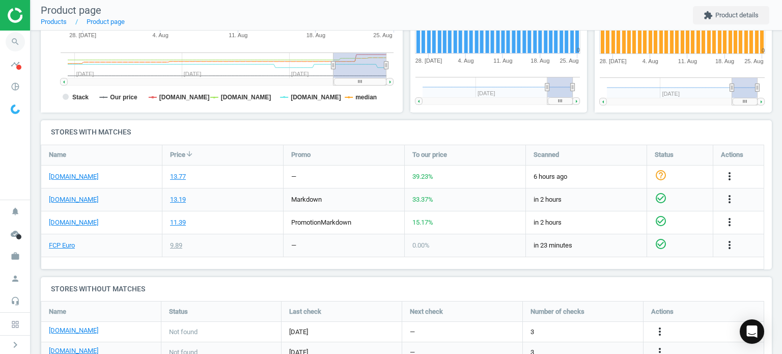
click at [11, 38] on icon "search" at bounding box center [15, 41] width 19 height 19
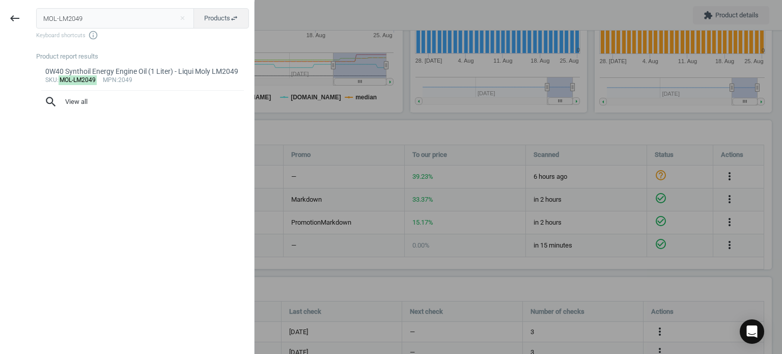
drag, startPoint x: 153, startPoint y: 22, endPoint x: -7, endPoint y: 23, distance: 159.8
click at [0, 23] on html "Group 2 Created with Sketch. ic/cloud_download/grey600 Created with Sketch. gra…" at bounding box center [391, 177] width 782 height 354
type input "MOL-LM2068"
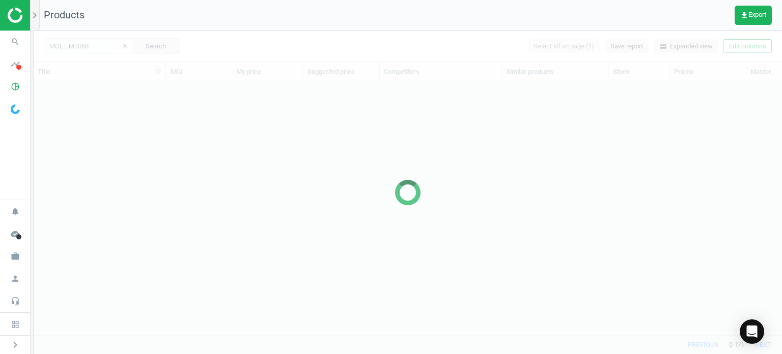
scroll to position [238, 740]
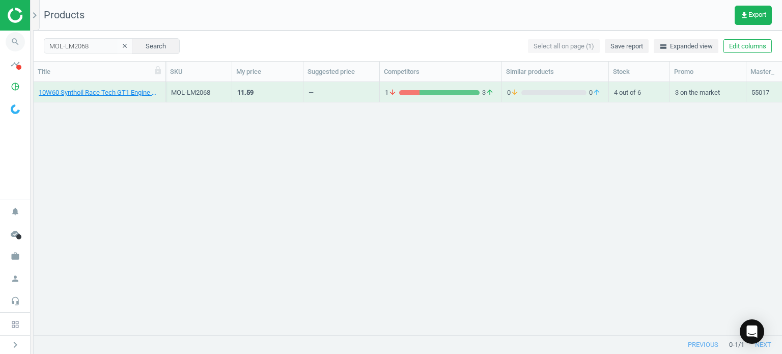
click at [24, 39] on span "search" at bounding box center [15, 42] width 31 height 22
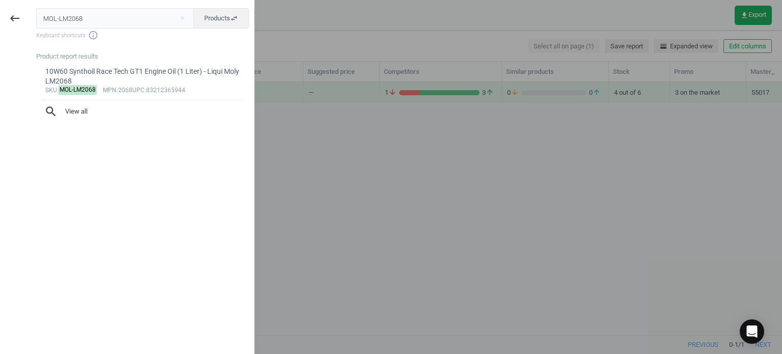
drag, startPoint x: 85, startPoint y: 20, endPoint x: -29, endPoint y: 12, distance: 113.8
click at [0, 12] on html "Group 2 Created with Sketch. ic/cloud_download/grey600 Created with Sketch. gra…" at bounding box center [391, 177] width 782 height 354
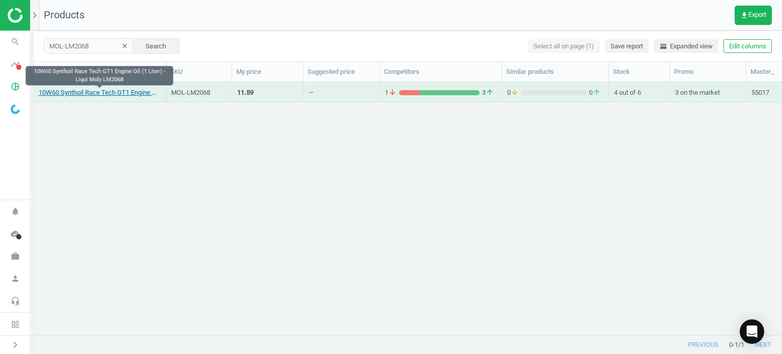
click at [67, 93] on link "10W60 Synthoil Race Tech GT1 Engine Oil (1 Liter) - Liqui Moly LM2068" at bounding box center [100, 92] width 122 height 9
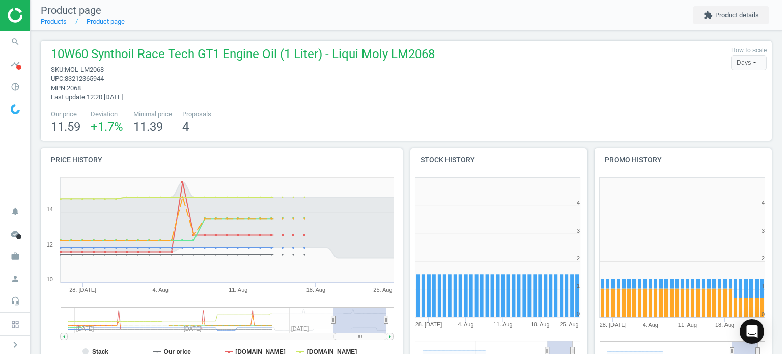
scroll to position [325, 0]
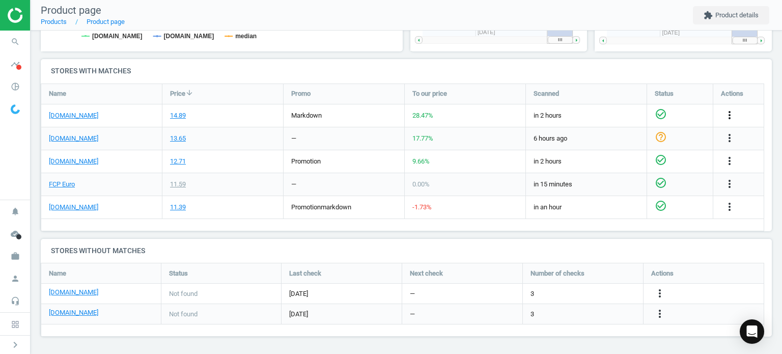
click at [727, 111] on icon "more_vert" at bounding box center [729, 115] width 12 height 12
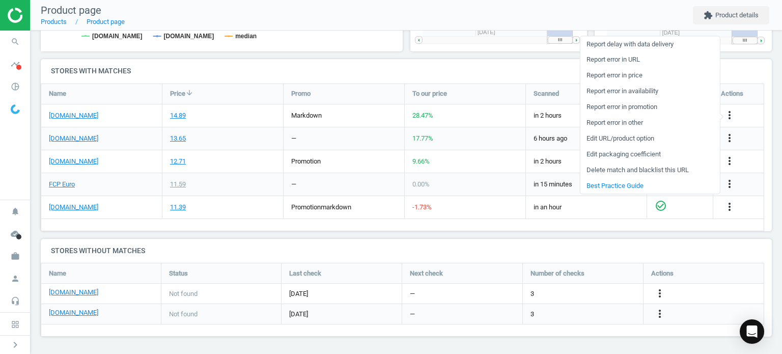
click at [610, 56] on link "Report error in URL" at bounding box center [649, 60] width 139 height 16
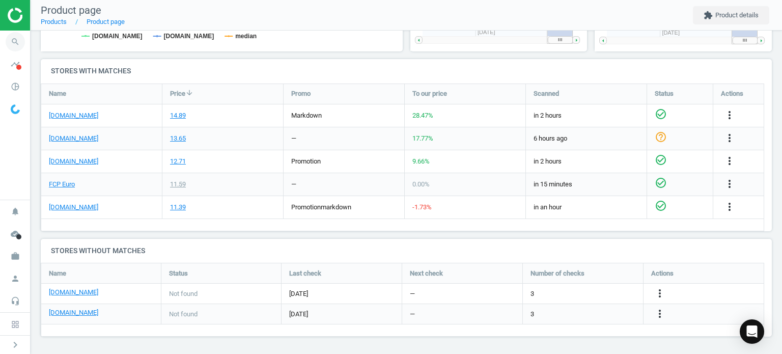
click at [9, 36] on icon "search" at bounding box center [15, 41] width 19 height 19
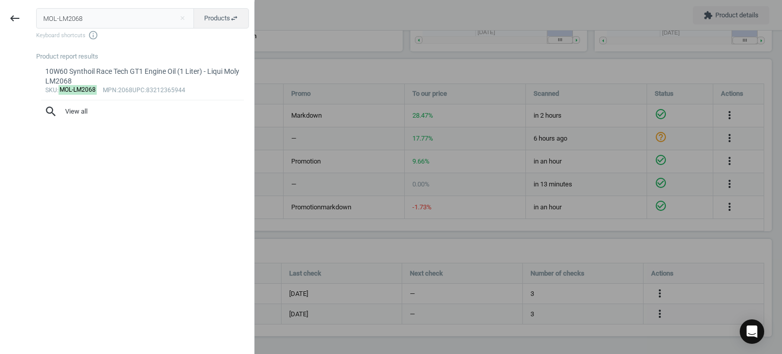
drag, startPoint x: 128, startPoint y: 18, endPoint x: -66, endPoint y: 23, distance: 194.0
click at [0, 23] on html "Group 2 Created with Sketch. ic/cloud_download/grey600 Created with Sketch. gra…" at bounding box center [391, 177] width 782 height 354
type input "MOL-LM2049"
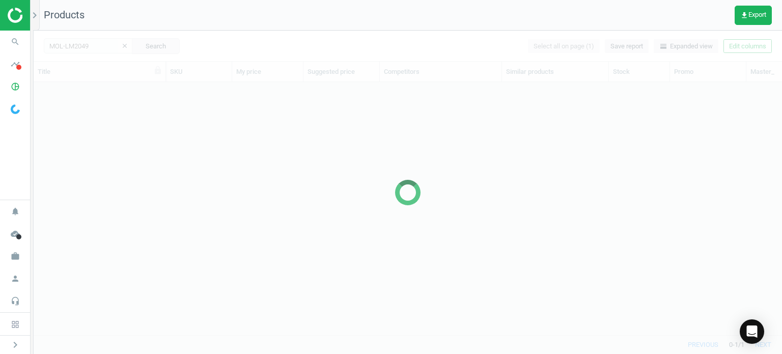
scroll to position [238, 740]
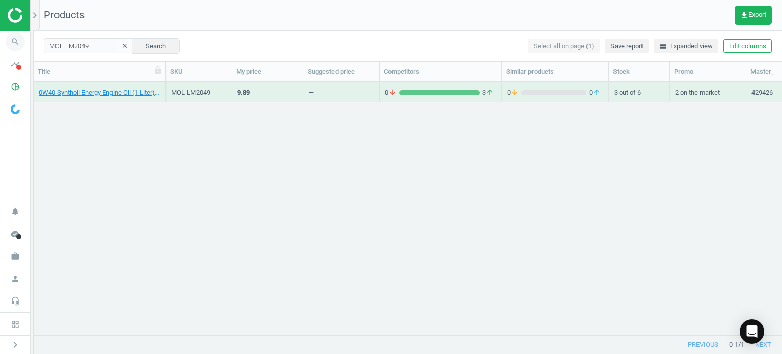
click at [16, 44] on icon "search" at bounding box center [15, 41] width 19 height 19
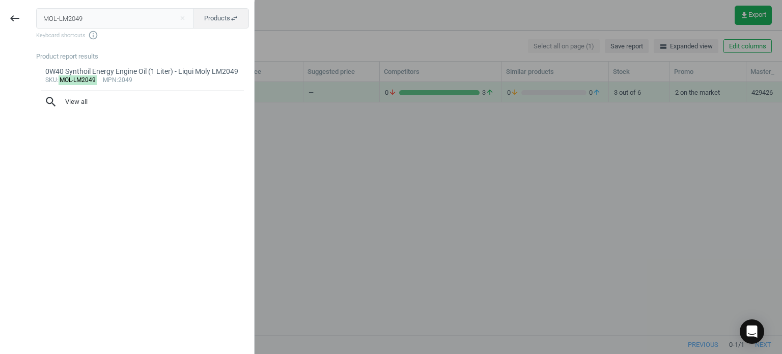
drag, startPoint x: 145, startPoint y: 24, endPoint x: -23, endPoint y: 6, distance: 168.5
click at [0, 6] on html "Group 2 Created with Sketch. ic/cloud_download/grey600 Created with Sketch. gra…" at bounding box center [391, 177] width 782 height 354
type input "MOL-LM2248"
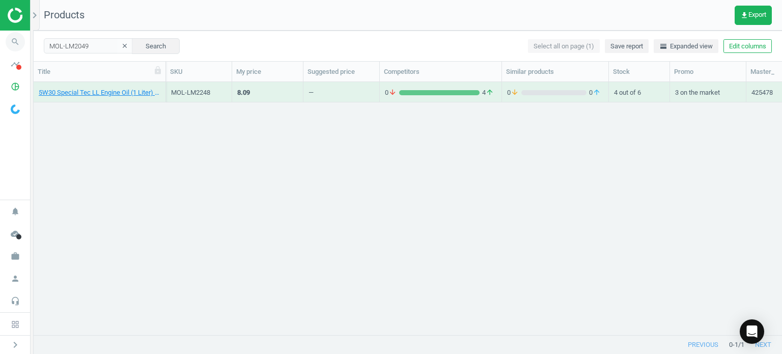
click at [18, 42] on icon "search" at bounding box center [15, 41] width 19 height 19
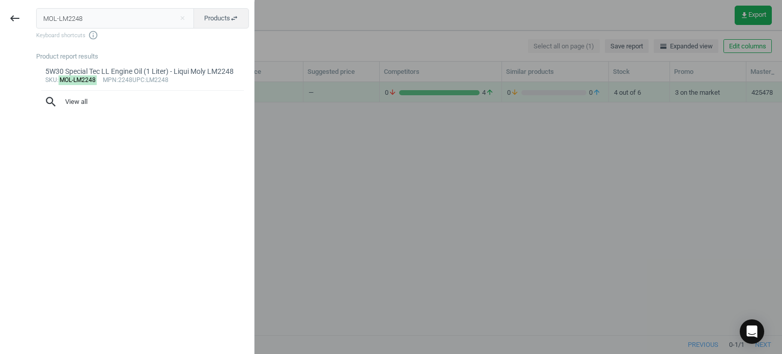
drag, startPoint x: 139, startPoint y: 22, endPoint x: -3, endPoint y: 34, distance: 142.5
click at [0, 34] on html "Group 2 Created with Sketch. ic/cloud_download/grey600 Created with Sketch. gra…" at bounding box center [391, 177] width 782 height 354
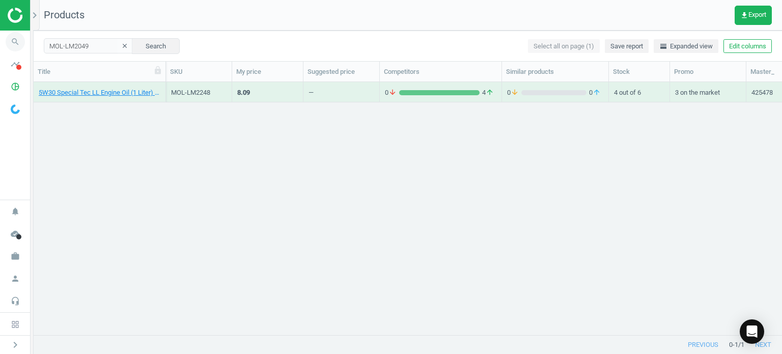
click at [10, 50] on span "search" at bounding box center [15, 42] width 31 height 22
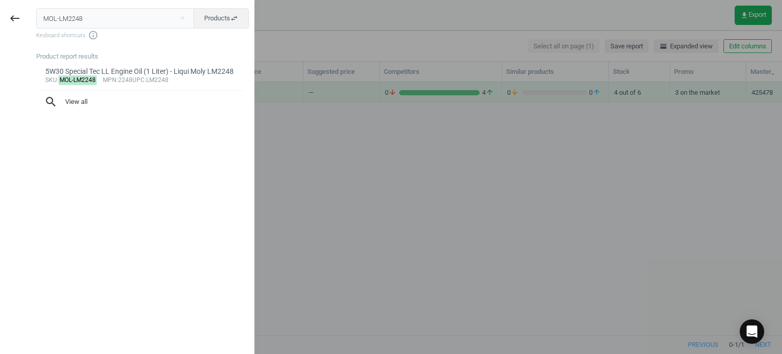
drag, startPoint x: 96, startPoint y: 20, endPoint x: -30, endPoint y: 28, distance: 126.0
click at [0, 28] on html "Group 2 Created with Sketch. ic/cloud_download/grey600 Created with Sketch. gra…" at bounding box center [391, 177] width 782 height 354
type input "MAN-HU816X"
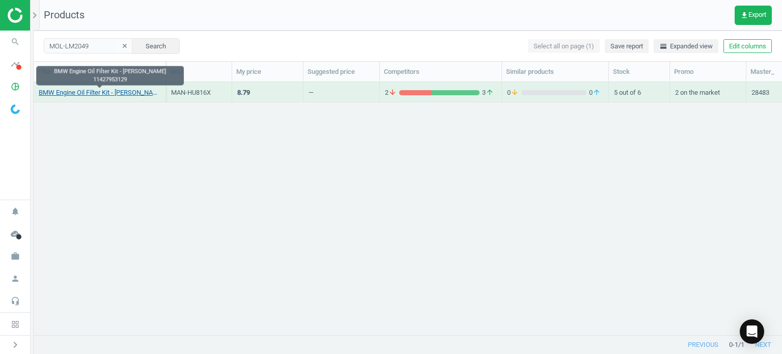
click at [123, 93] on link "BMW Engine Oil Filter Kit - [PERSON_NAME] 11427953129" at bounding box center [100, 92] width 122 height 9
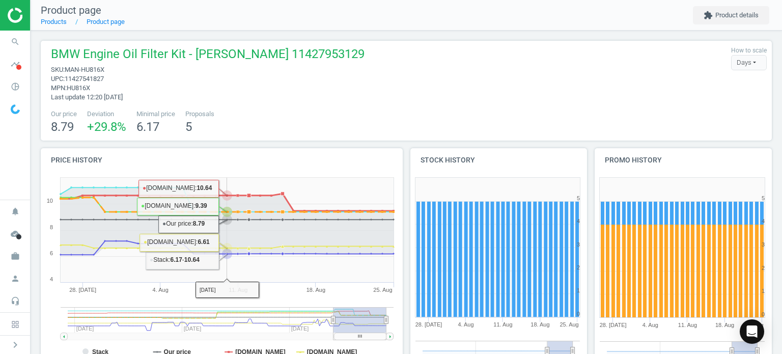
scroll to position [254, 0]
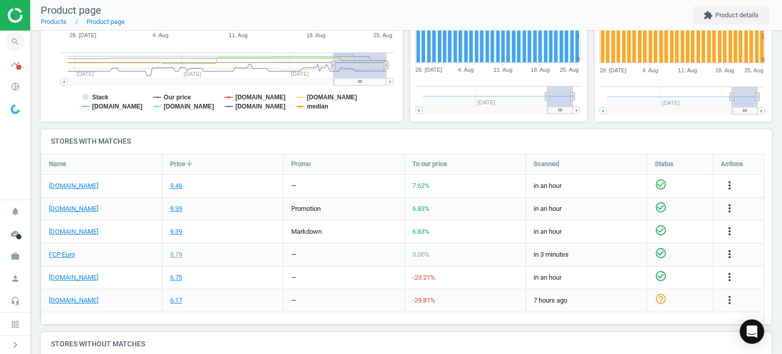
click at [5, 39] on span "search" at bounding box center [15, 42] width 31 height 22
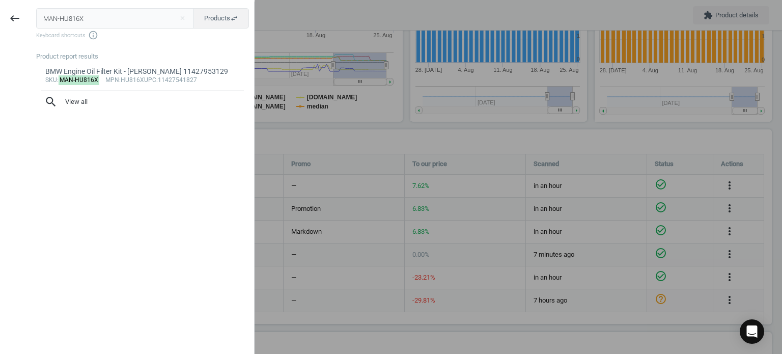
drag, startPoint x: 91, startPoint y: 19, endPoint x: -61, endPoint y: 12, distance: 152.3
click at [0, 12] on html "Group 2 Created with Sketch. ic/cloud_download/grey600 Created with Sketch. gra…" at bounding box center [391, 177] width 782 height 354
type input "MOL-LM2249"
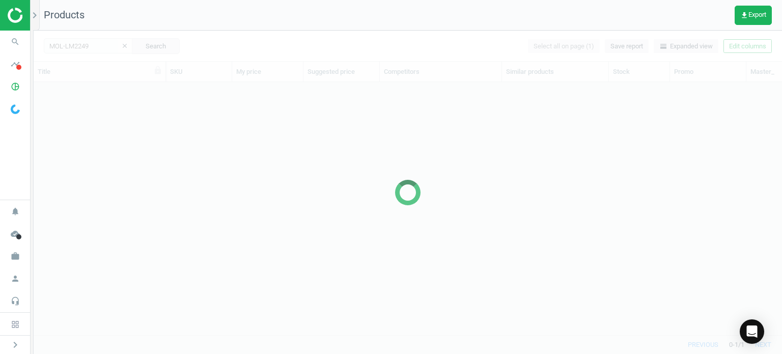
scroll to position [238, 740]
